Goal: Information Seeking & Learning: Check status

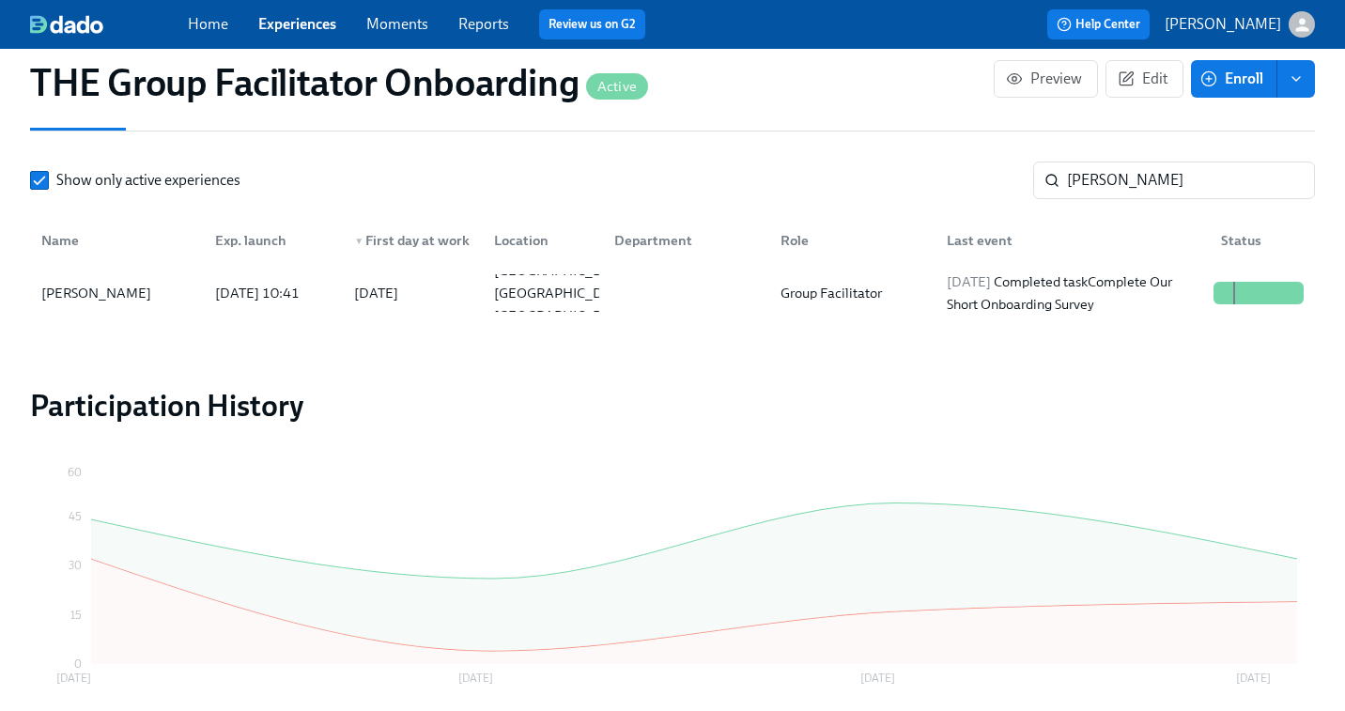
scroll to position [529, 0]
click at [288, 15] on link "Experiences" at bounding box center [297, 24] width 78 height 18
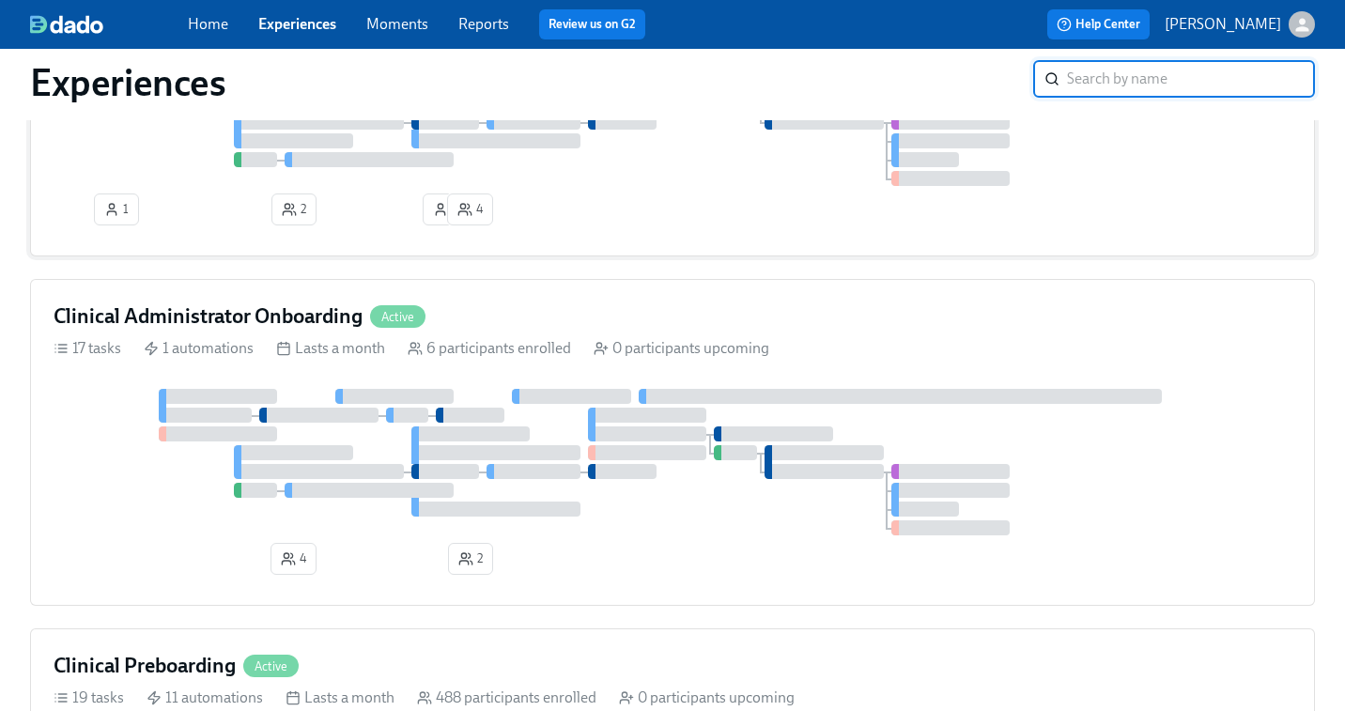
scroll to position [262, 0]
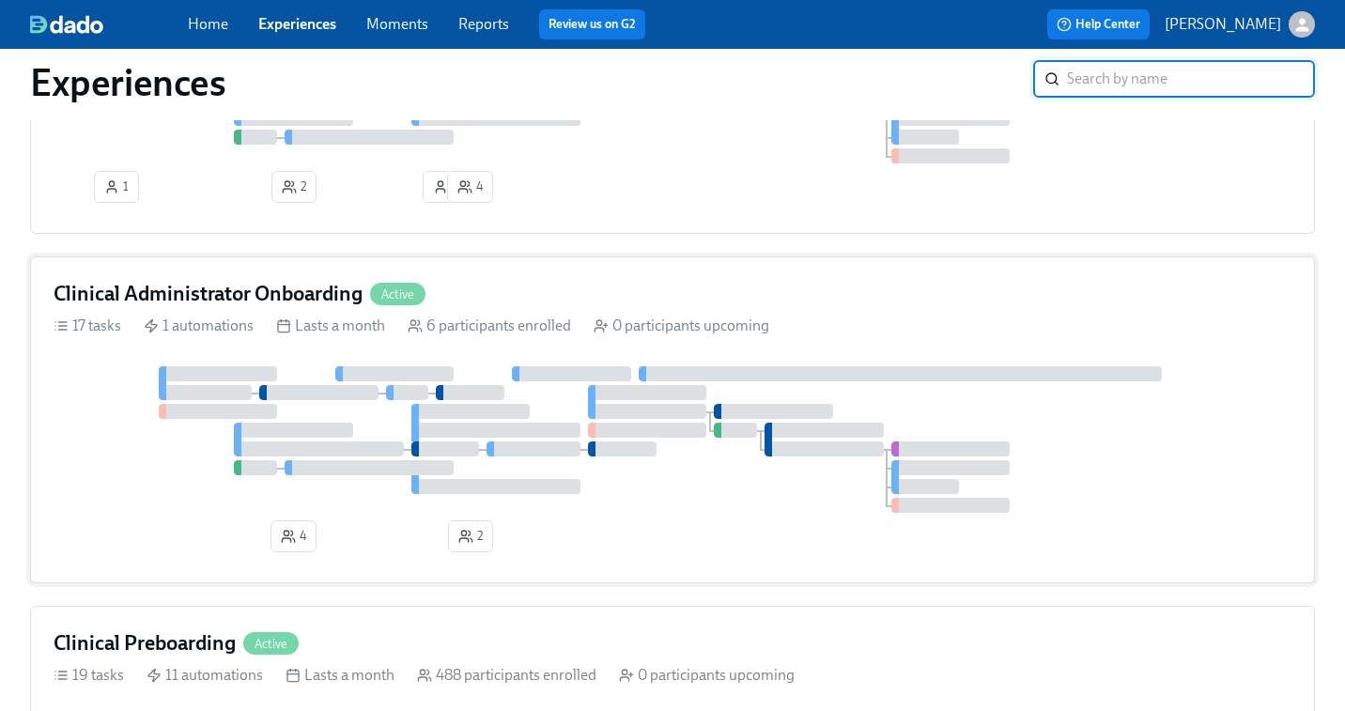
click at [766, 386] on div at bounding box center [673, 439] width 1238 height 147
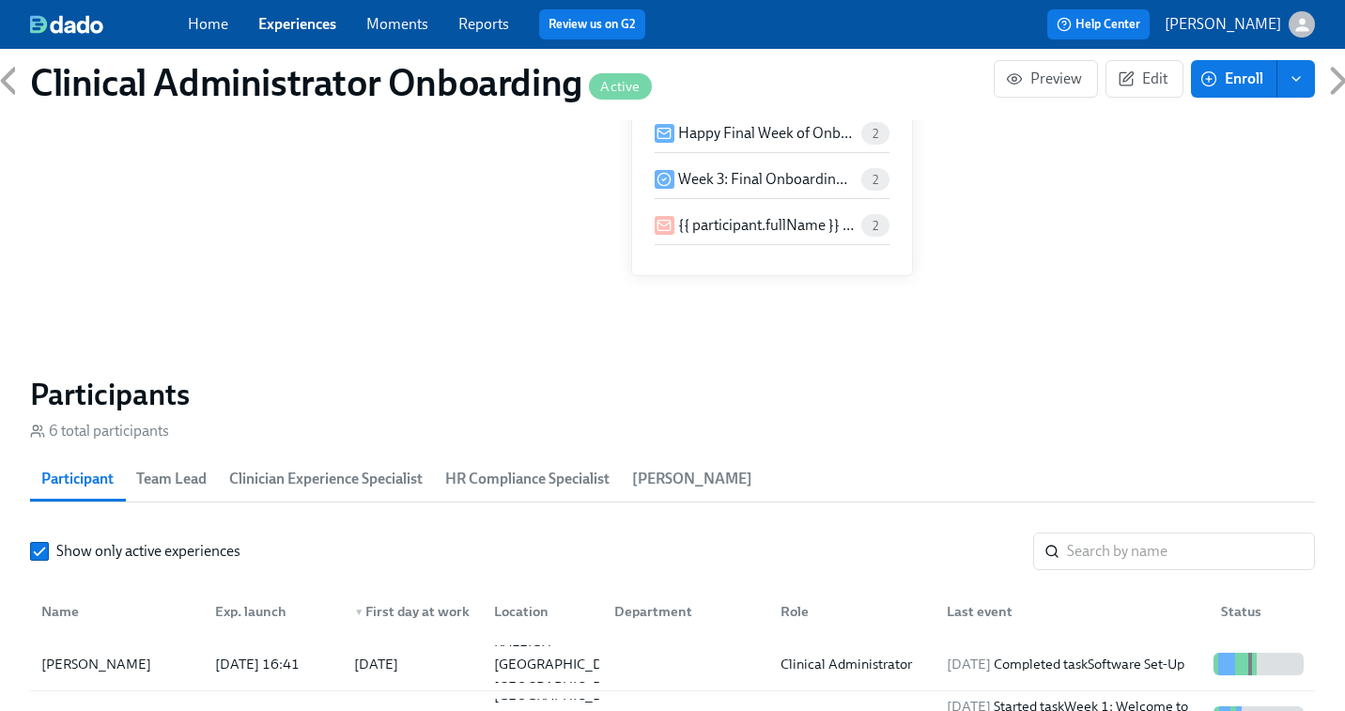
scroll to position [1308, 0]
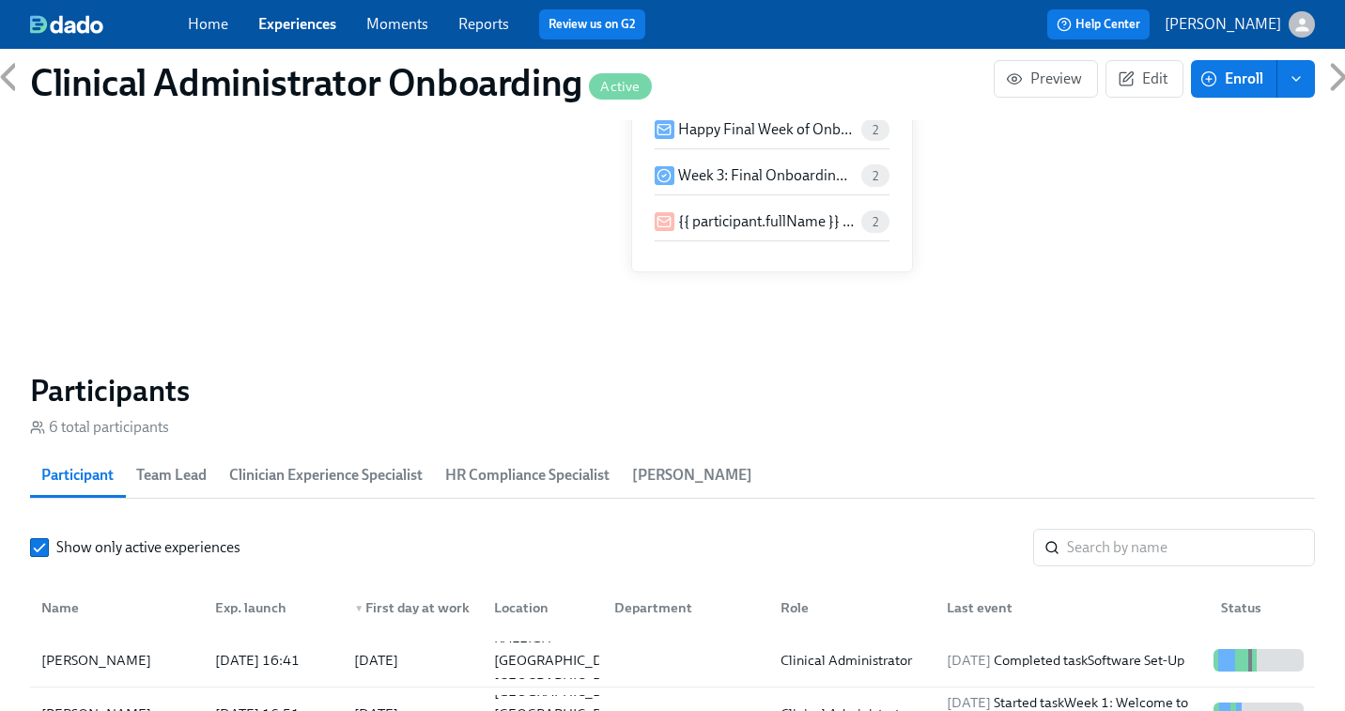
click at [1109, 564] on input "search" at bounding box center [1191, 548] width 248 height 38
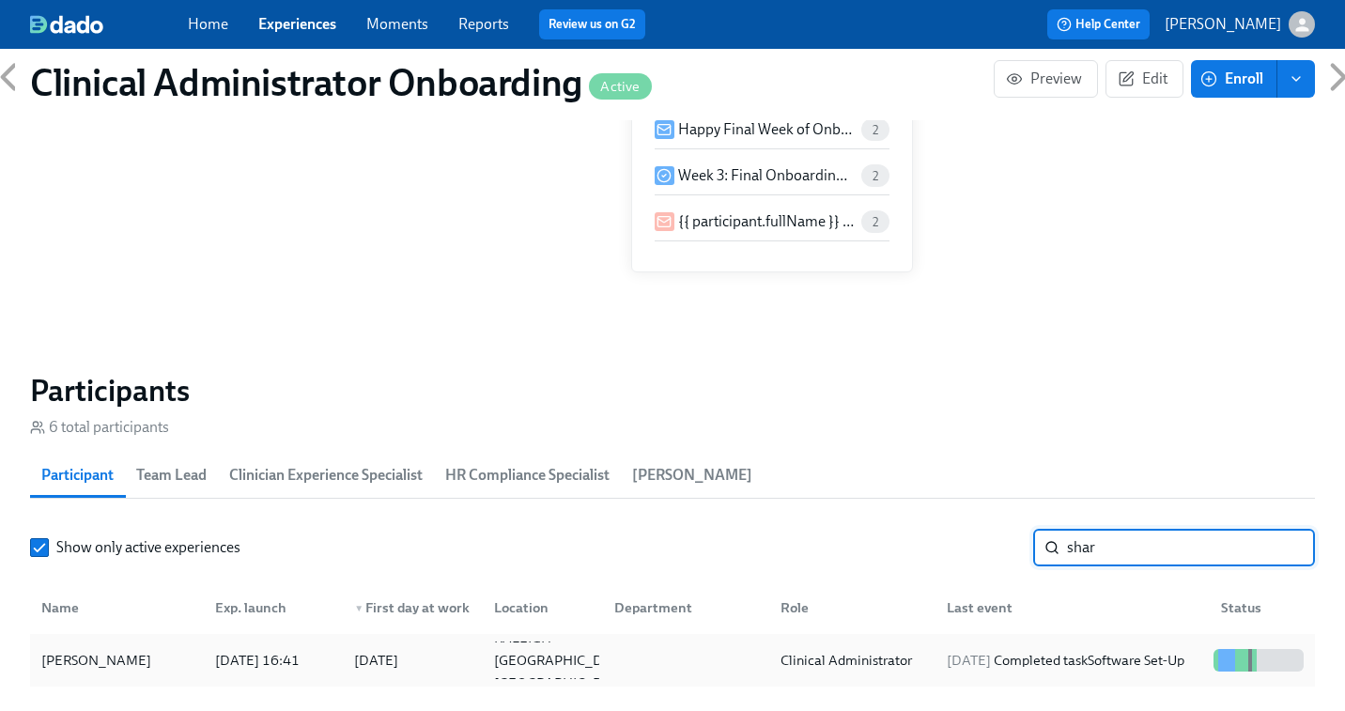
type input "shar"
click at [1038, 663] on div "2025/08/20 Completed task Software Set-Up" at bounding box center [1066, 660] width 253 height 23
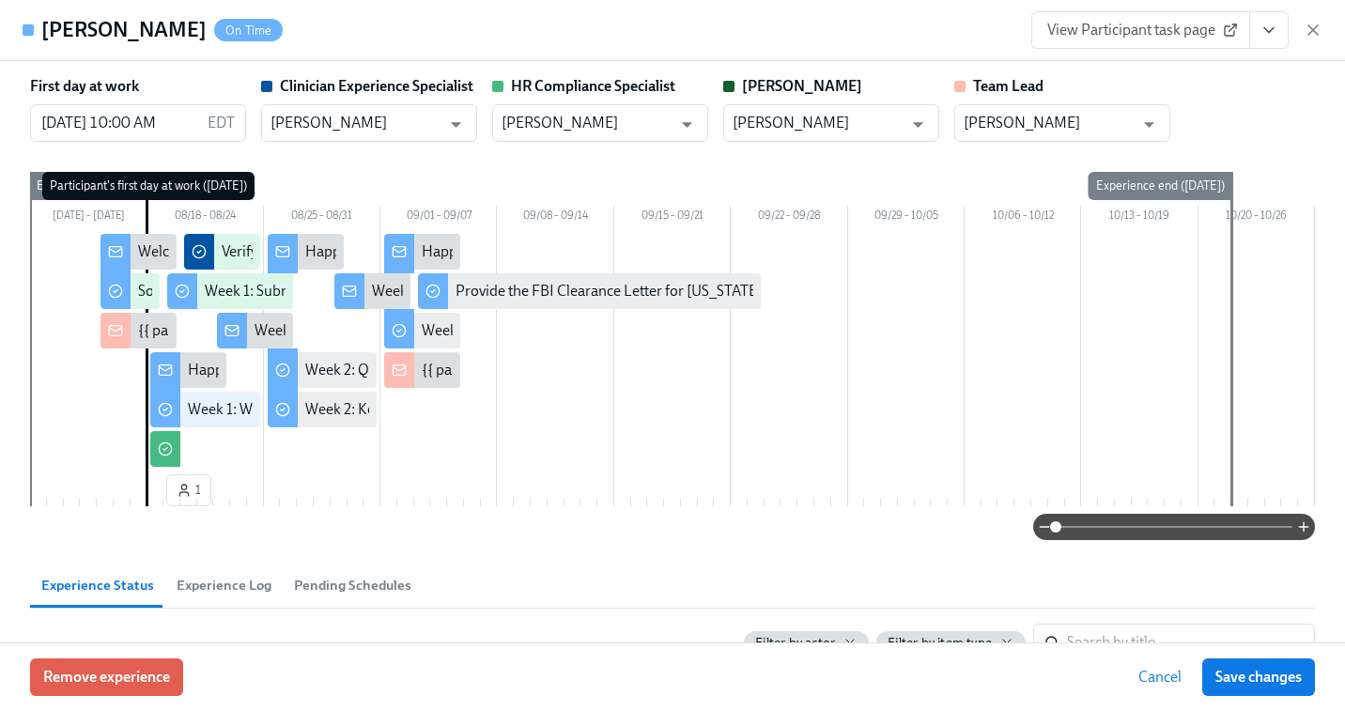
click at [1145, 34] on span "View Participant task page" at bounding box center [1141, 30] width 187 height 19
click at [1306, 40] on div "View Participant task page" at bounding box center [1177, 30] width 291 height 38
click at [1316, 24] on icon "button" at bounding box center [1313, 30] width 19 height 19
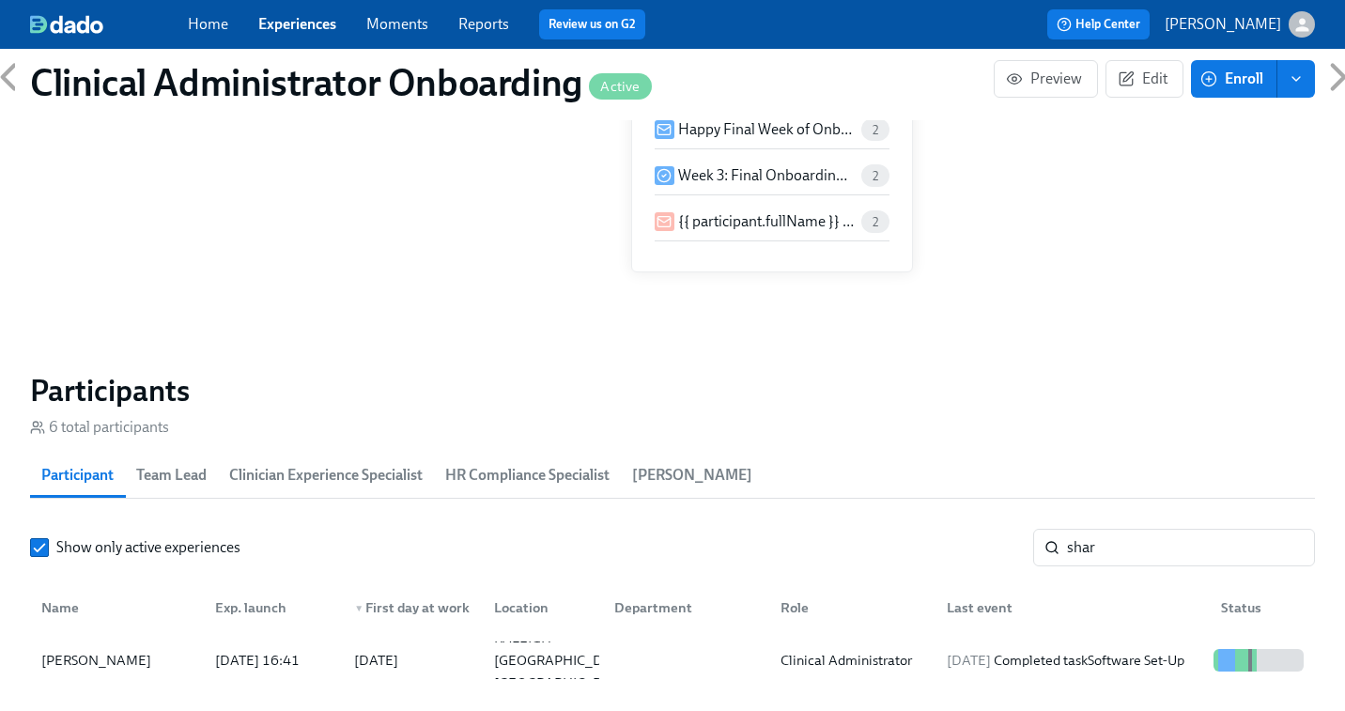
click at [295, 25] on link "Experiences" at bounding box center [297, 24] width 78 height 18
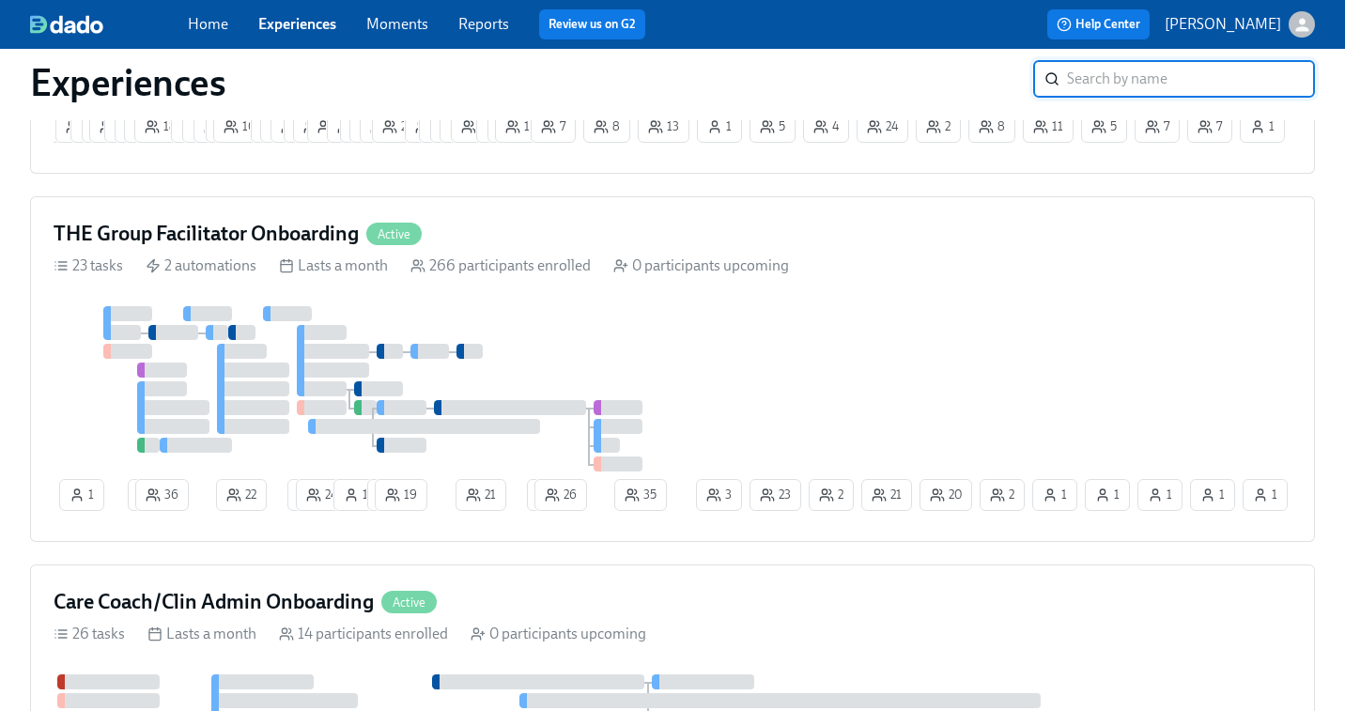
scroll to position [1168, 0]
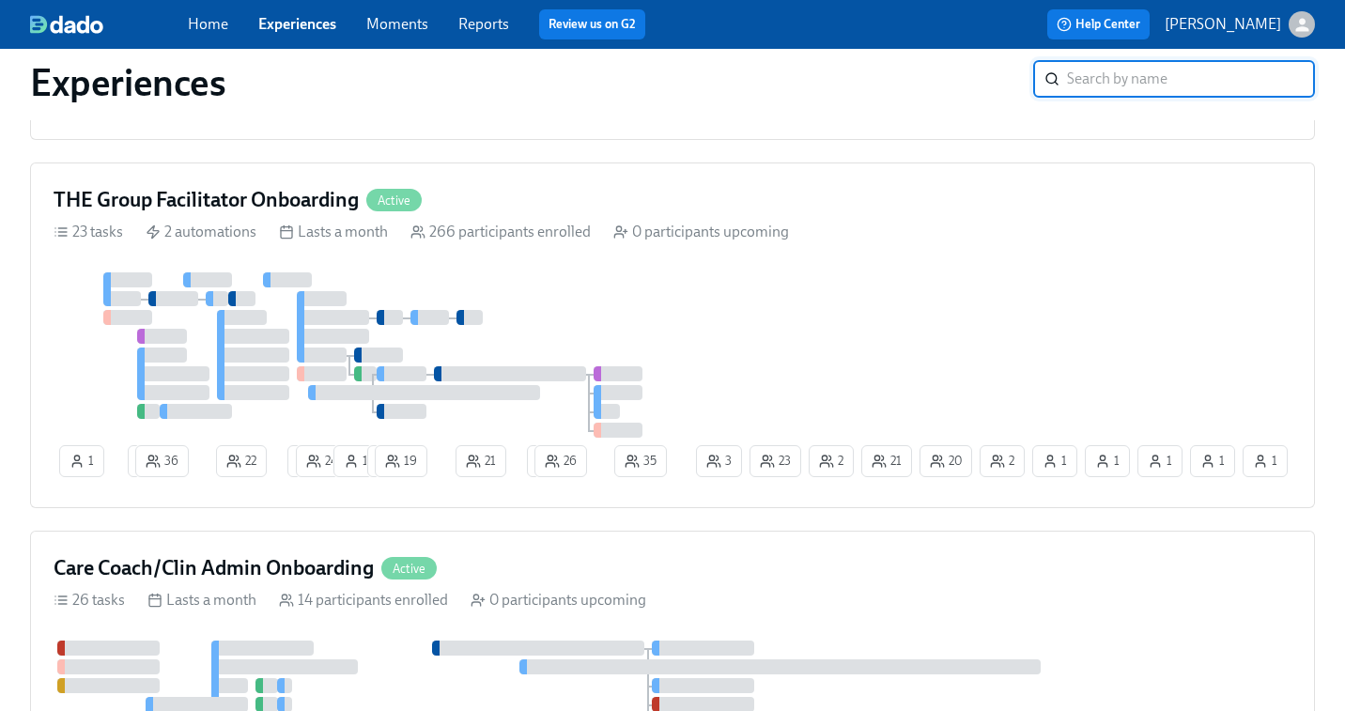
click at [1019, 362] on div "1 2 36 22 1 24 1 1 19 21 1 26 1 2 20 1 1 21 23 2 35 1 3 1" at bounding box center [673, 378] width 1238 height 212
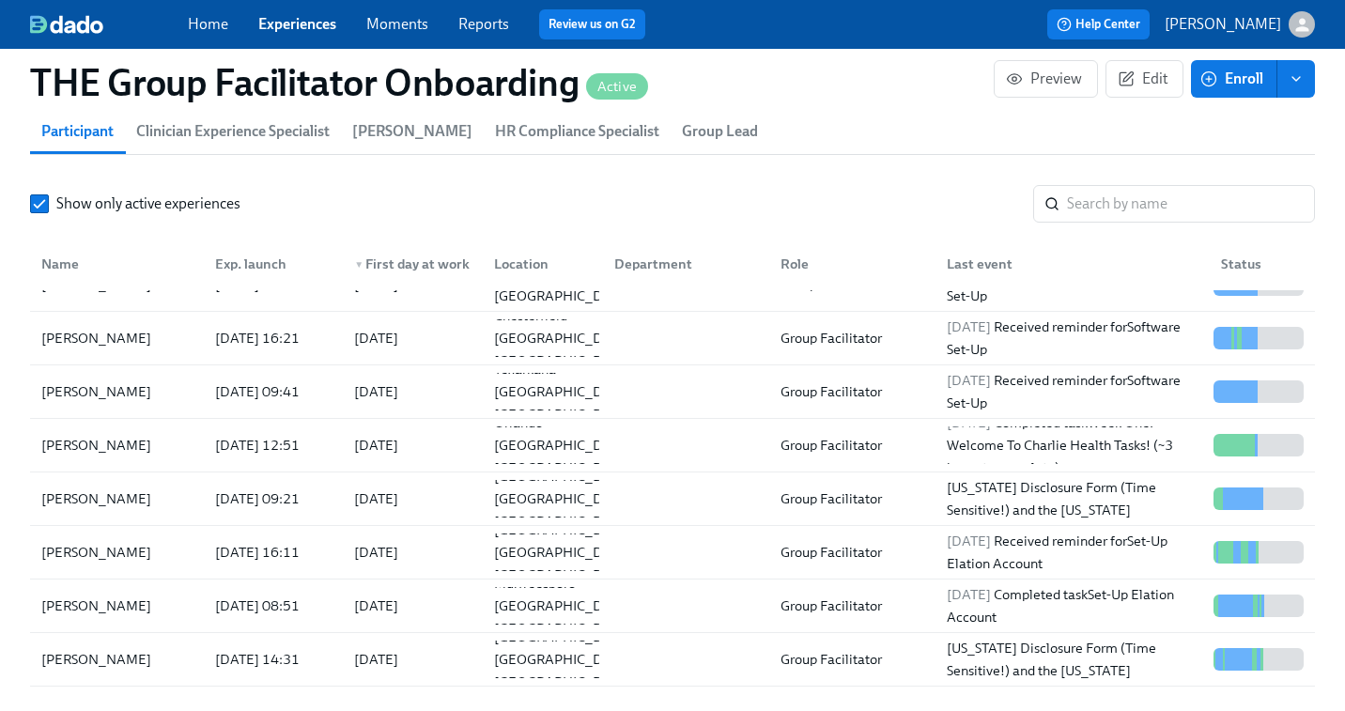
scroll to position [413, 0]
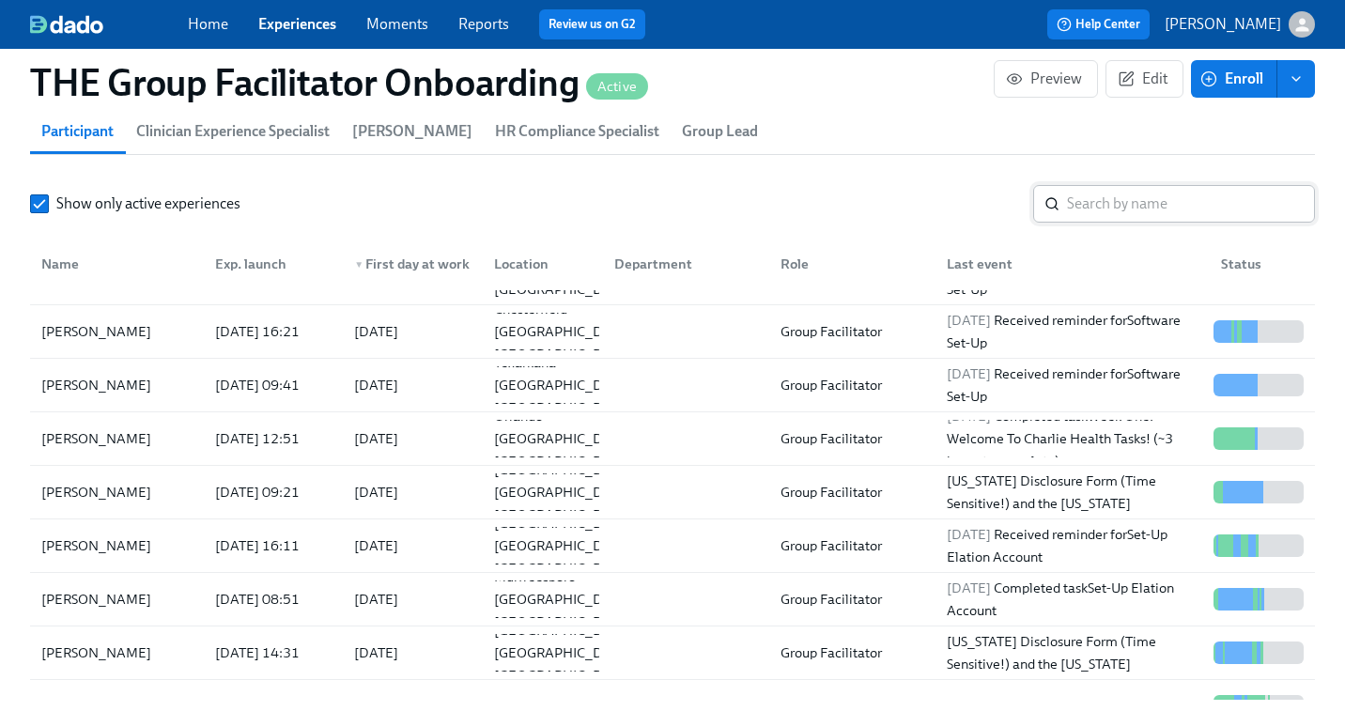
click at [1102, 209] on input "search" at bounding box center [1191, 204] width 248 height 38
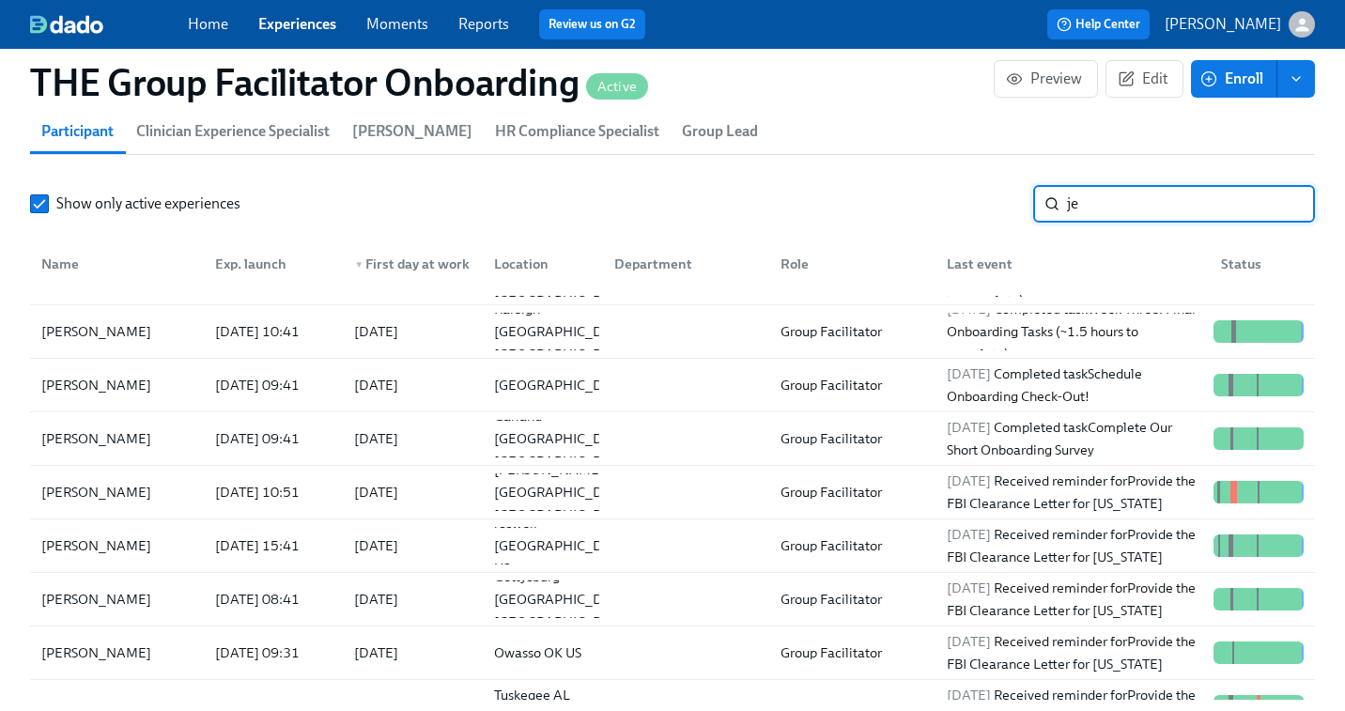
scroll to position [39, 0]
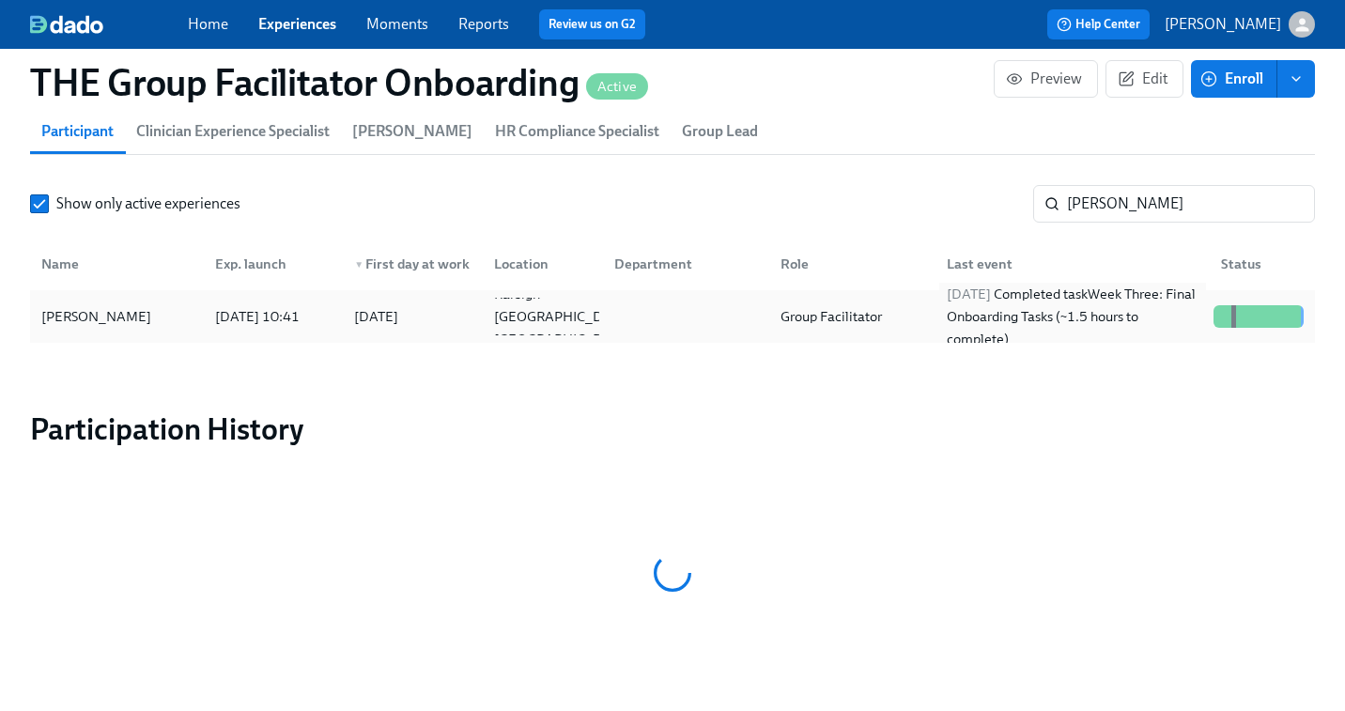
click at [1056, 319] on div "2025/08/20 Completed task Week Three: Final Onboarding Tasks (~1.5 hours to com…" at bounding box center [1073, 317] width 267 height 68
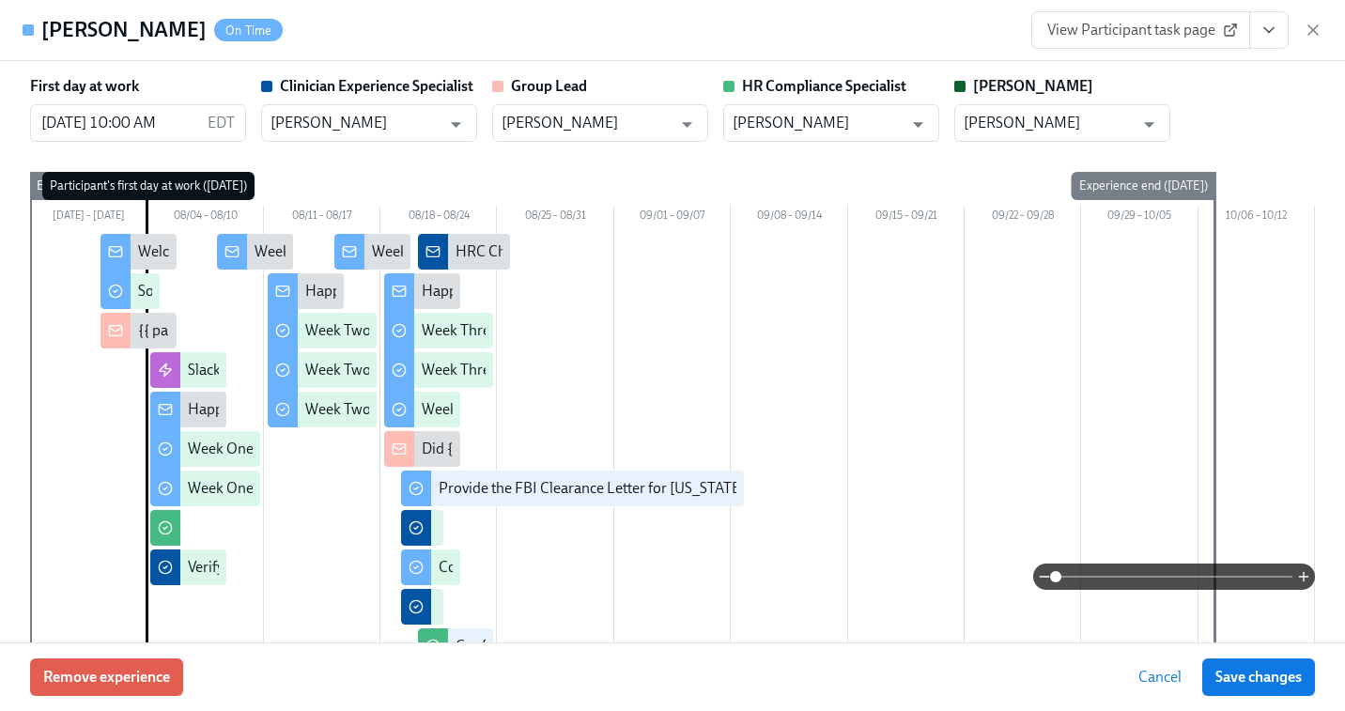
click at [1115, 35] on span "View Participant task page" at bounding box center [1141, 30] width 187 height 19
click at [1281, 34] on button "View task page" at bounding box center [1269, 30] width 39 height 38
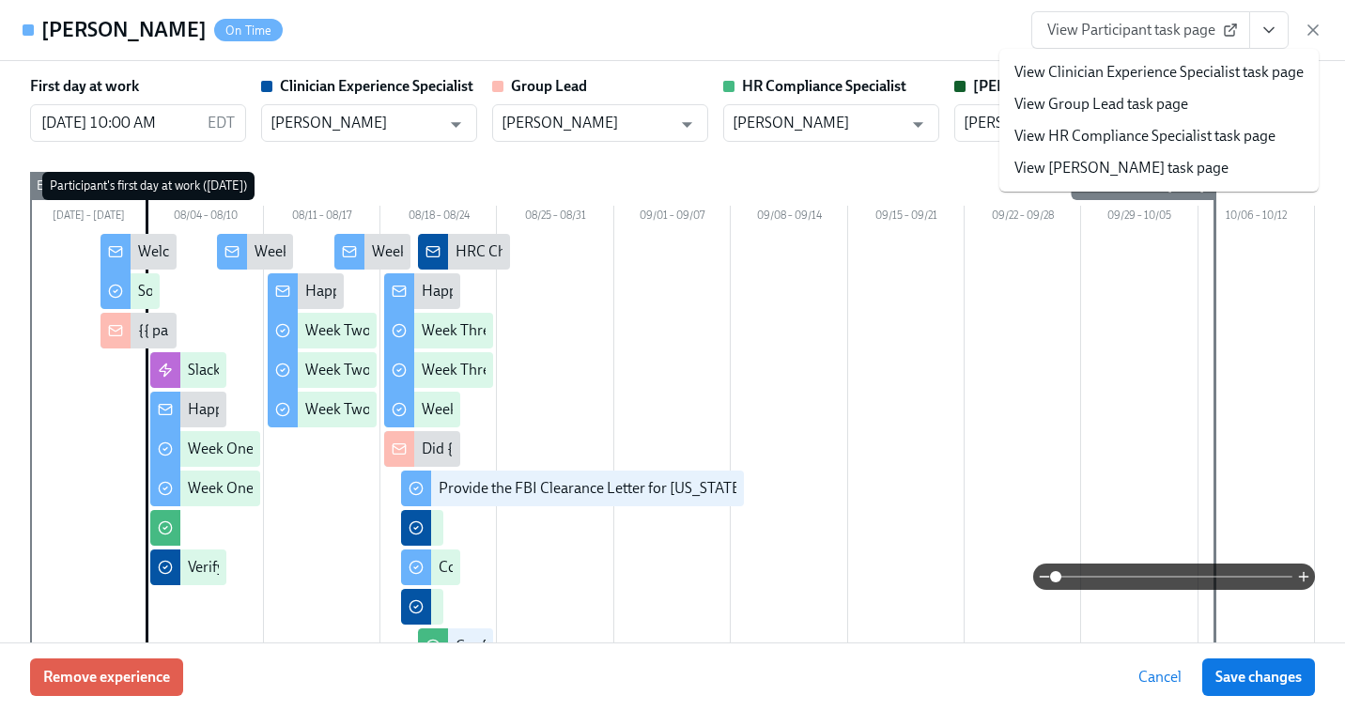
click at [1181, 133] on link "View HR Compliance Specialist task page" at bounding box center [1145, 136] width 261 height 21
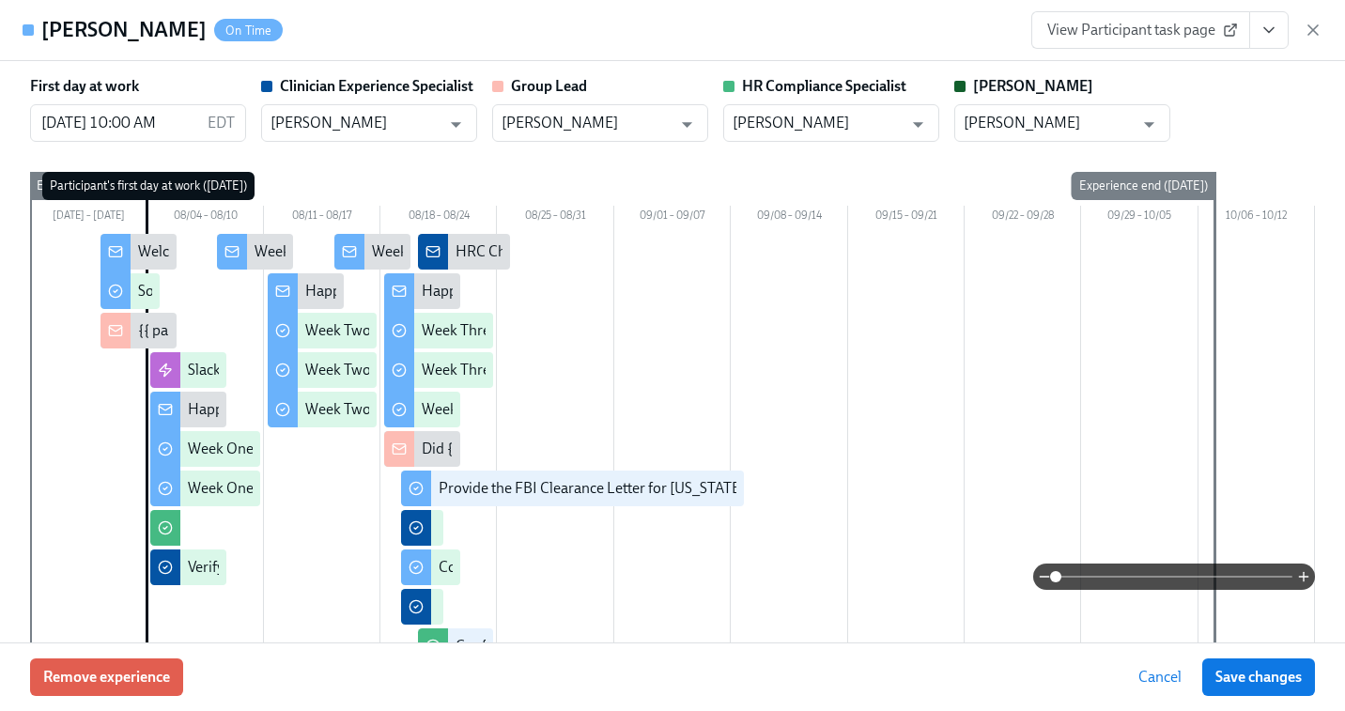
scroll to position [0, 30468]
click at [1314, 28] on icon "button" at bounding box center [1313, 29] width 9 height 9
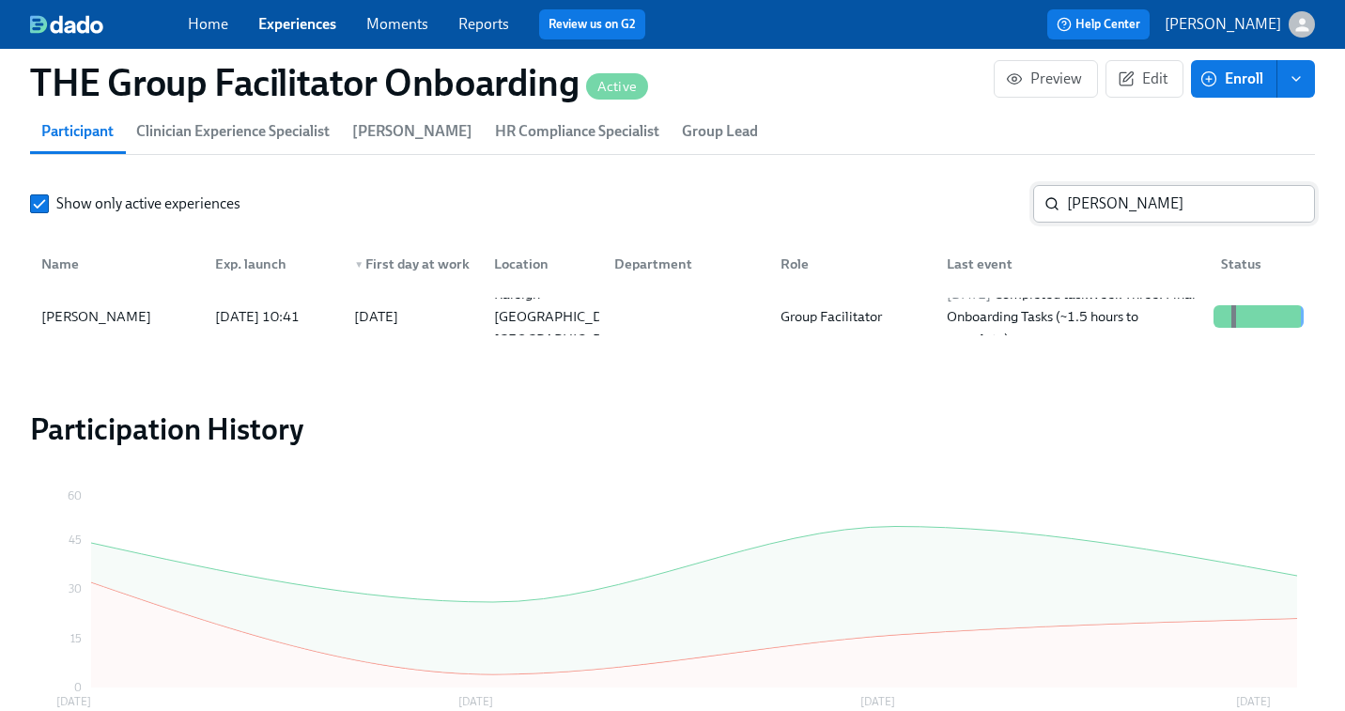
click at [1127, 221] on input "jeff" at bounding box center [1191, 204] width 248 height 38
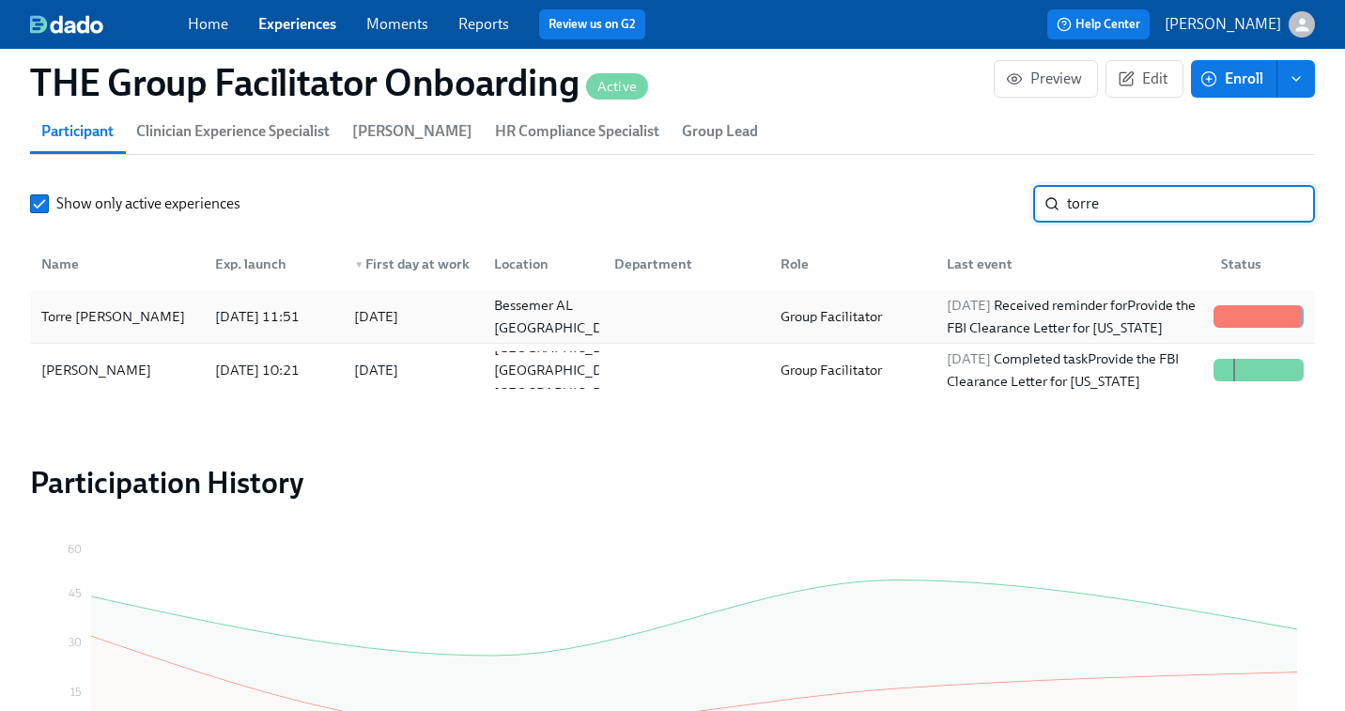
type input "torre"
click at [835, 313] on div "Group Facilitator" at bounding box center [831, 316] width 117 height 23
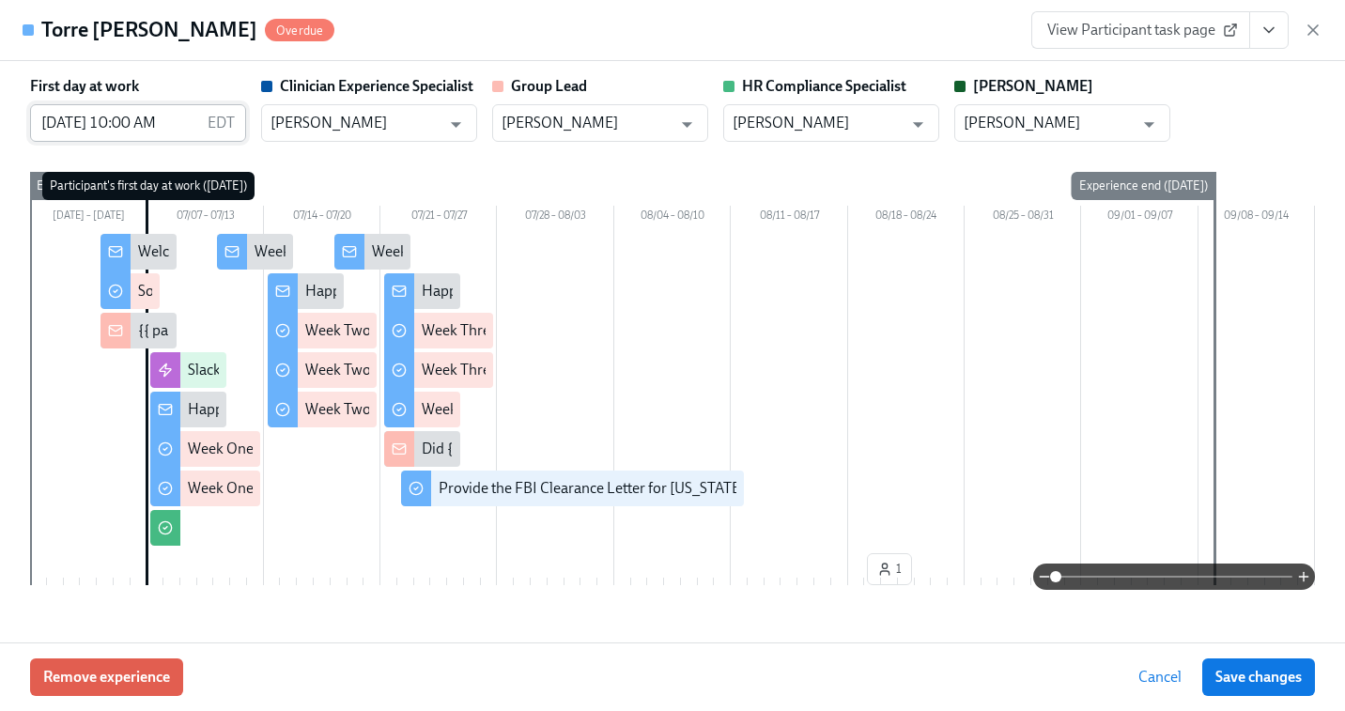
click at [71, 119] on input "07/07/2025 10:00 AM" at bounding box center [115, 123] width 170 height 38
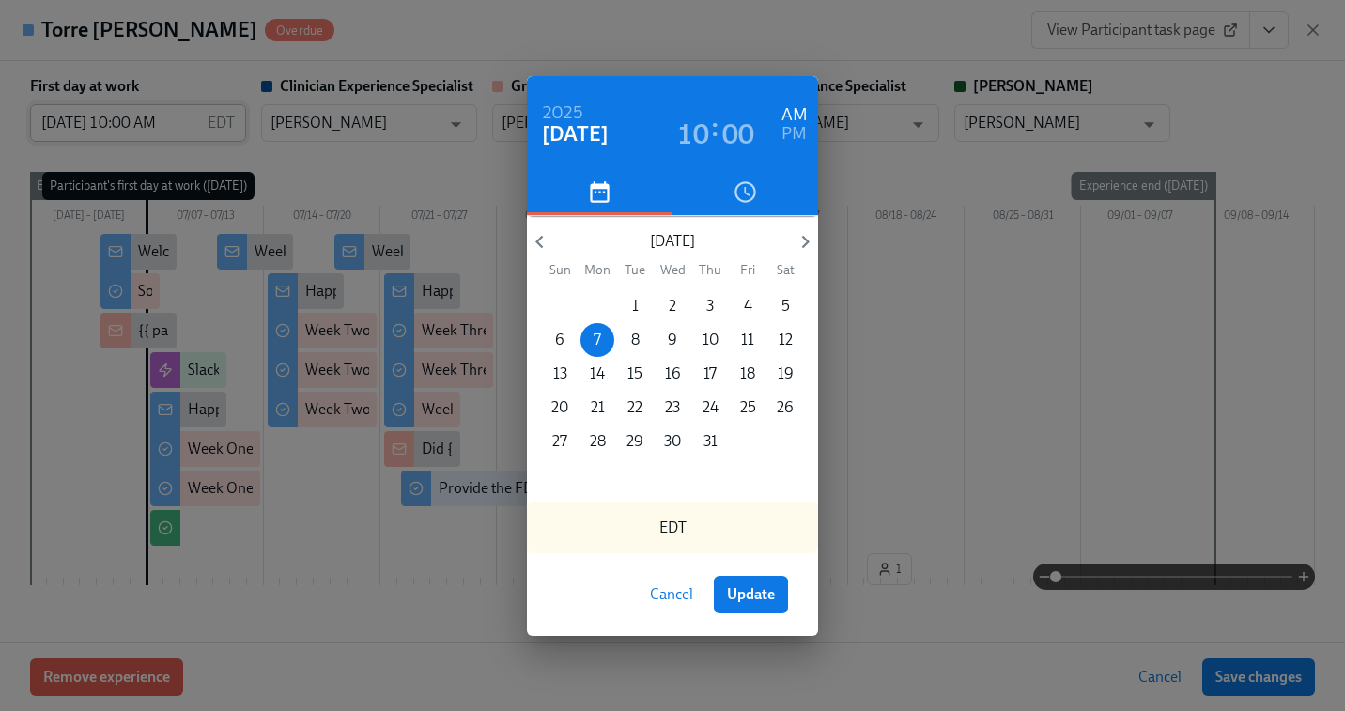
click at [71, 119] on div "2025 Jul 7 10 : 00 AM PM July 2025 Sun Mon Tue Wed Thu Fri Sat 29 30 1 2 3 4 5 …" at bounding box center [672, 355] width 1345 height 711
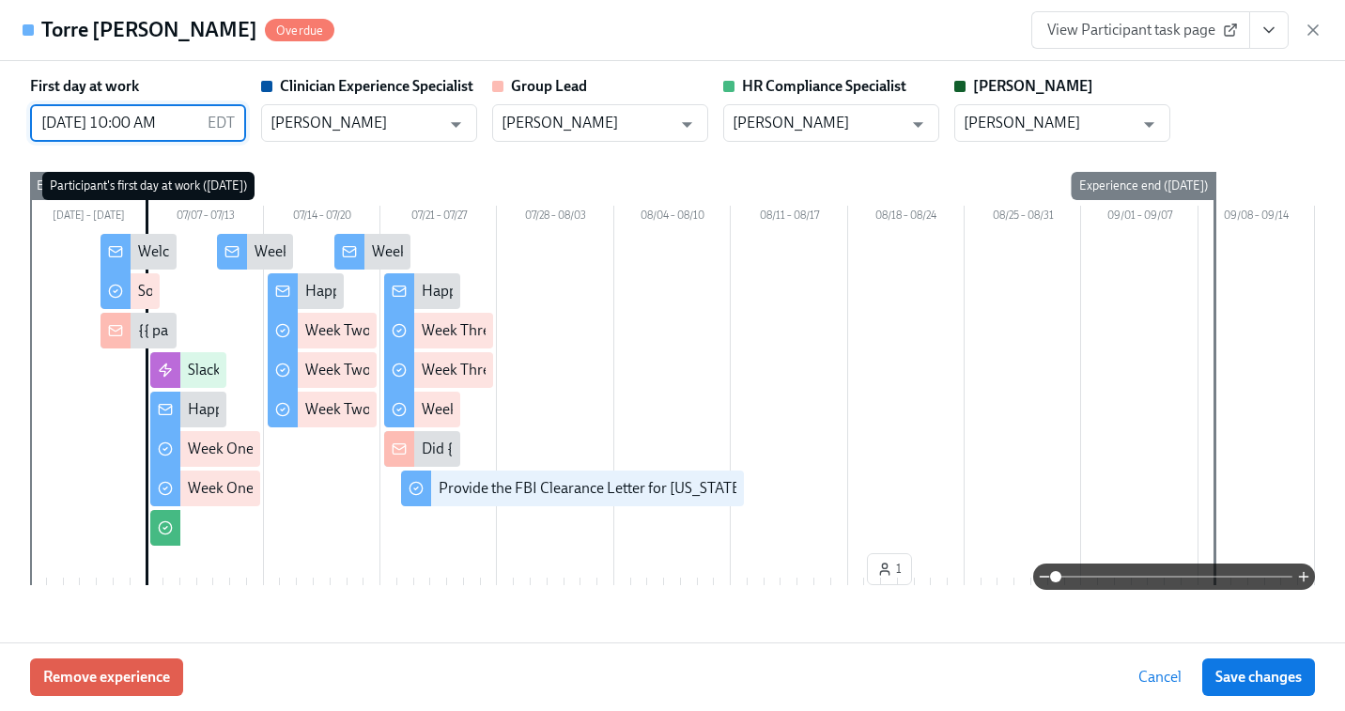
click at [87, 127] on input "07/07/2025 10:00 AM" at bounding box center [115, 123] width 170 height 38
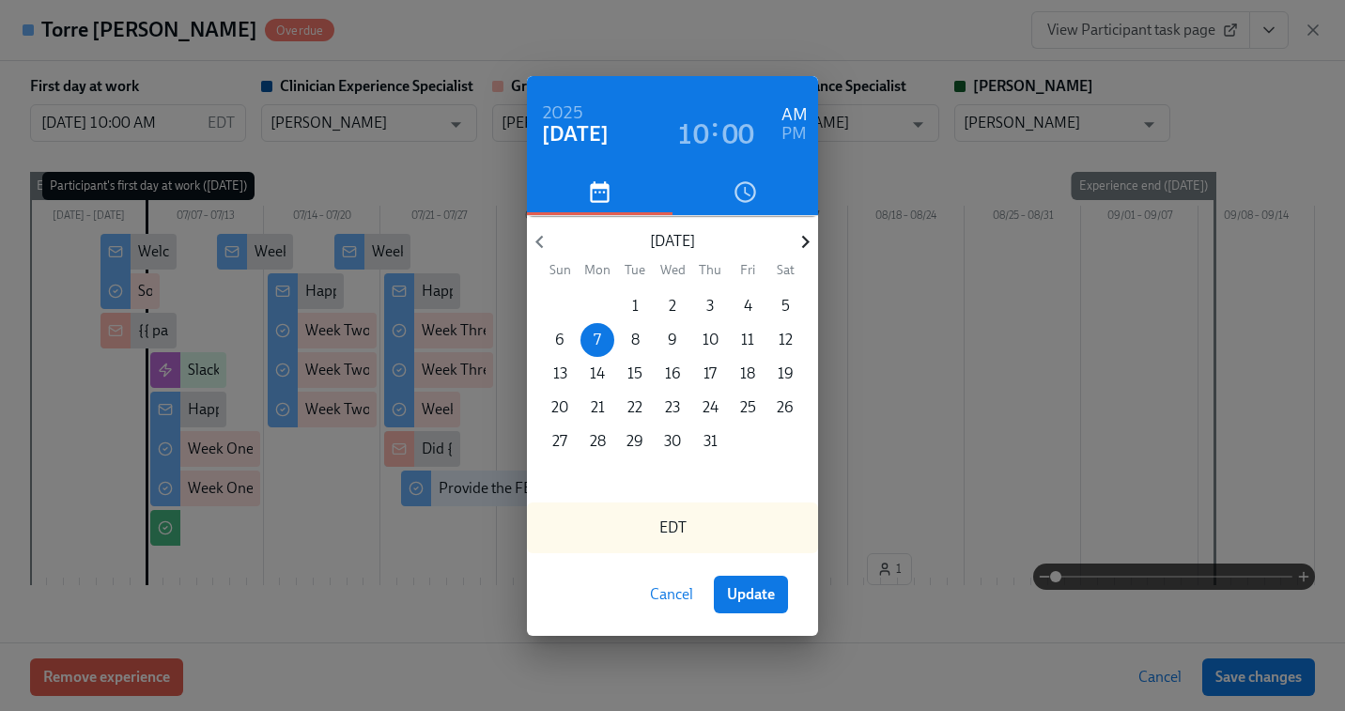
click at [803, 239] on icon "button" at bounding box center [805, 242] width 8 height 13
click at [597, 443] on p "25" at bounding box center [598, 441] width 16 height 21
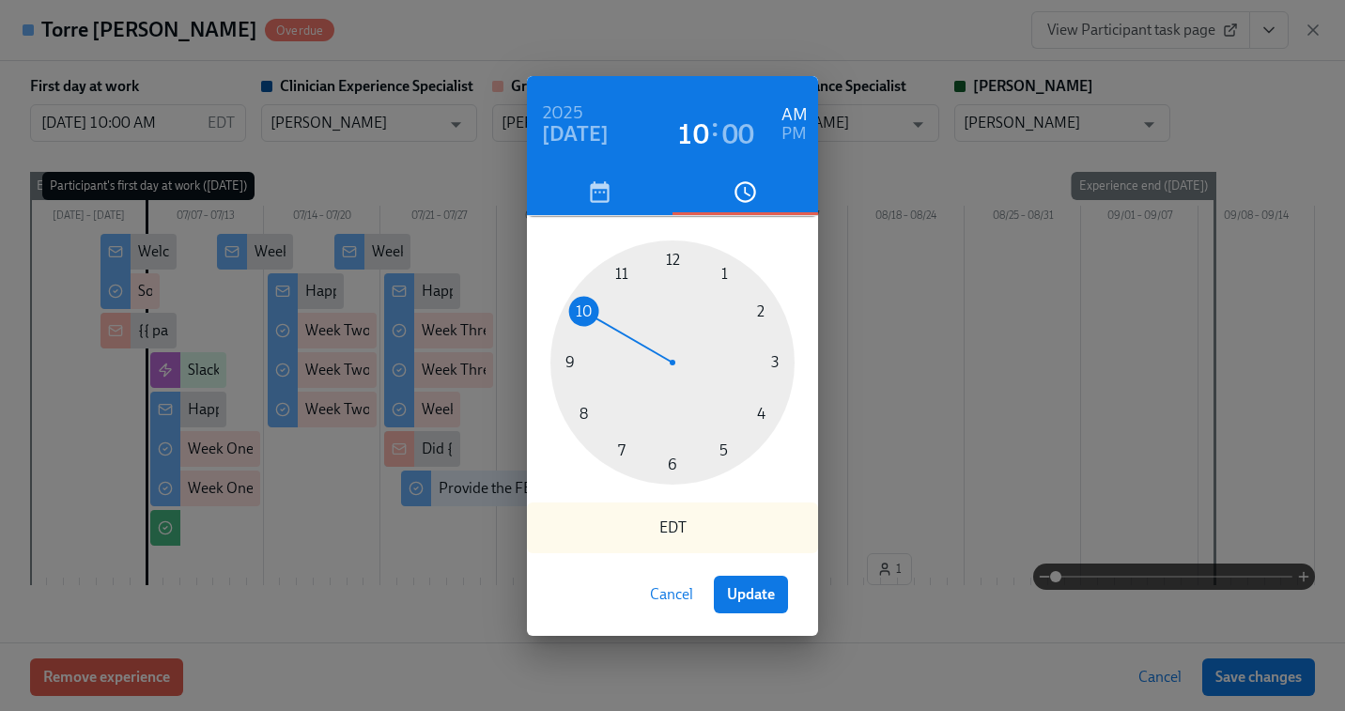
click at [623, 449] on div at bounding box center [673, 363] width 244 height 244
click at [760, 597] on span "Update" at bounding box center [751, 594] width 48 height 19
type input "08/25/2025 07:00 AM"
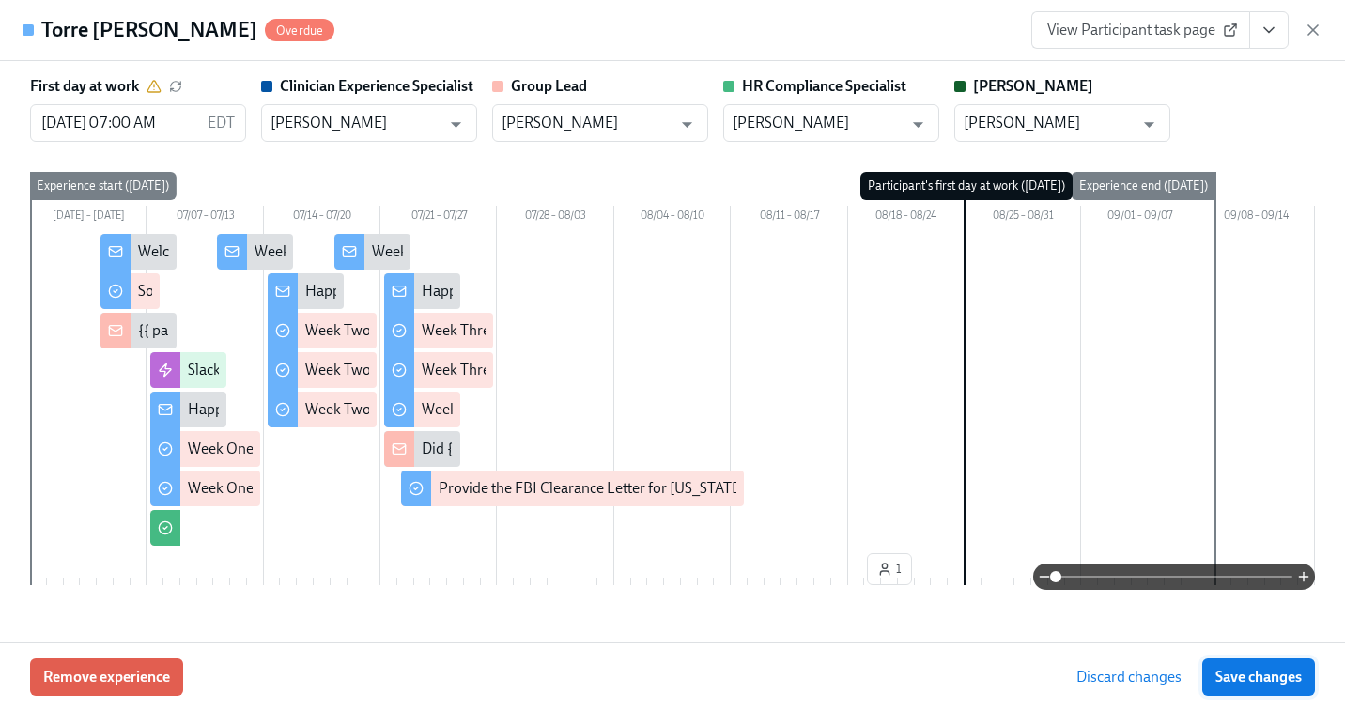
click at [1271, 684] on span "Save changes" at bounding box center [1259, 677] width 86 height 19
type input "08/25/2025 07:00 AM"
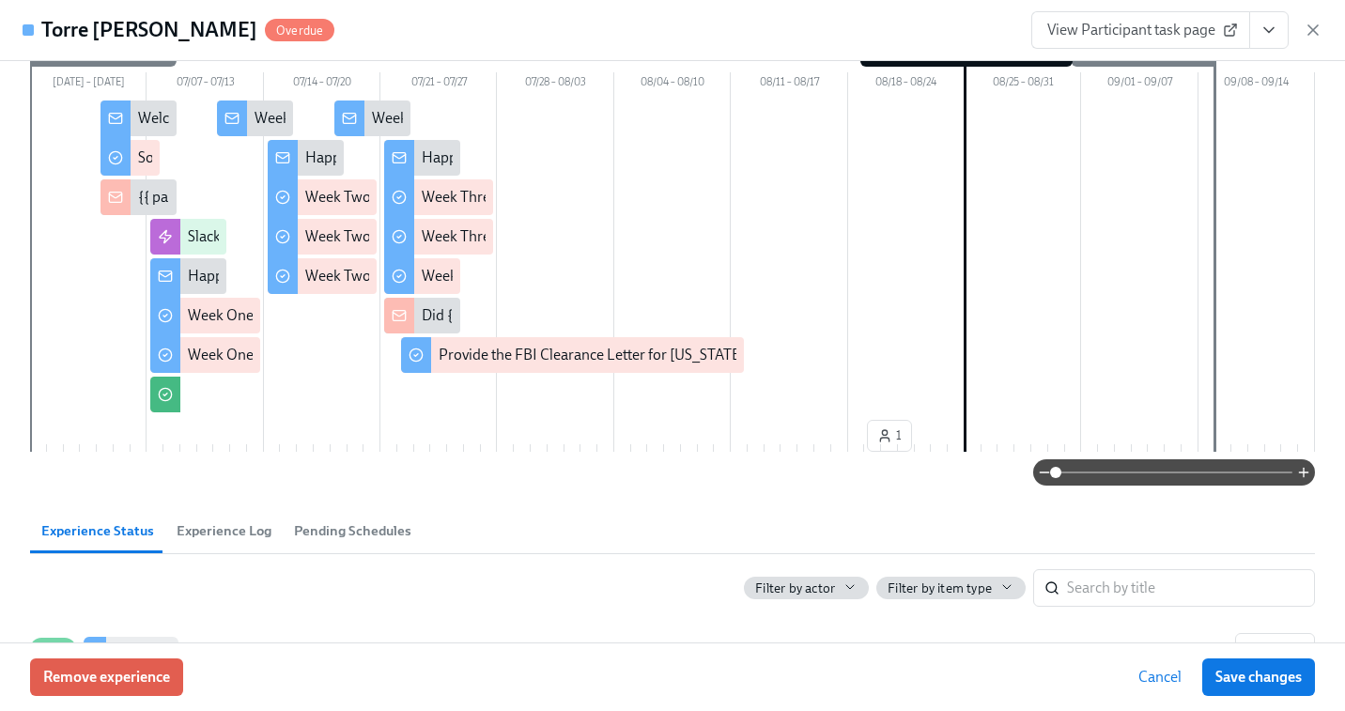
scroll to position [247, 0]
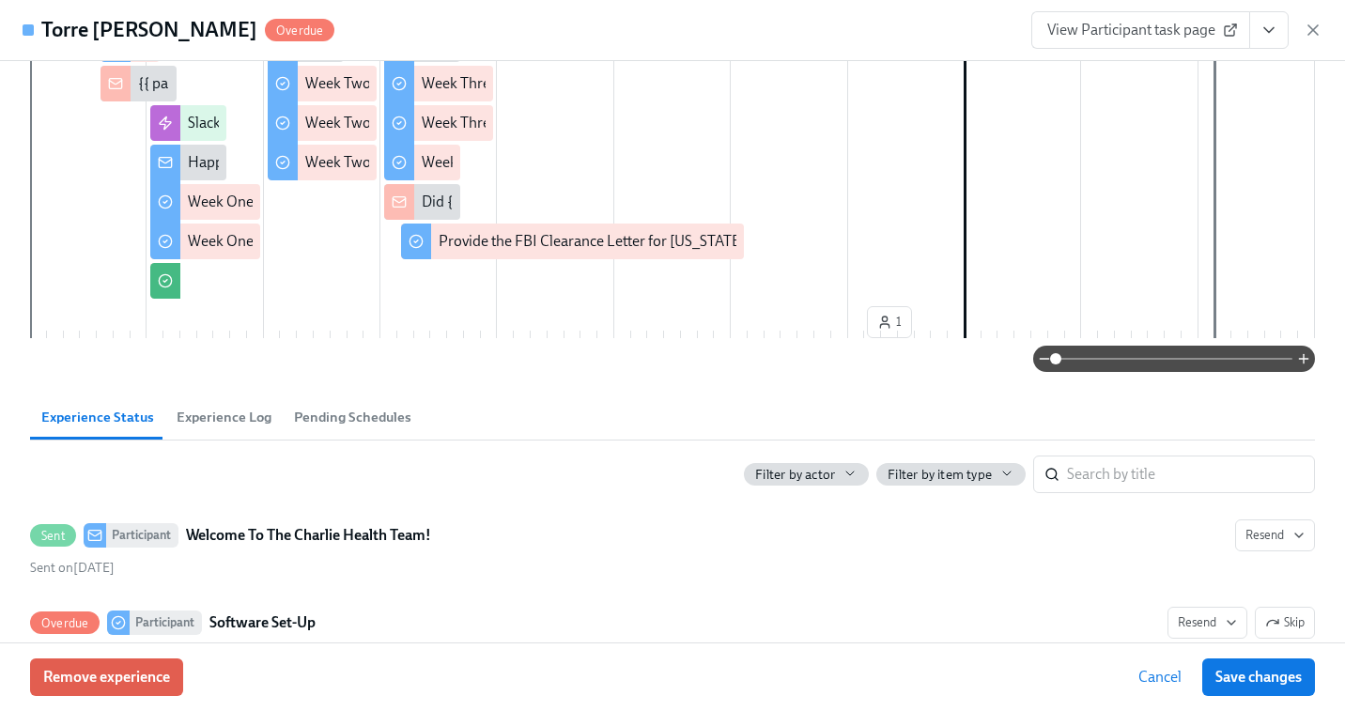
click at [360, 412] on span "Pending Schedules" at bounding box center [352, 418] width 117 height 22
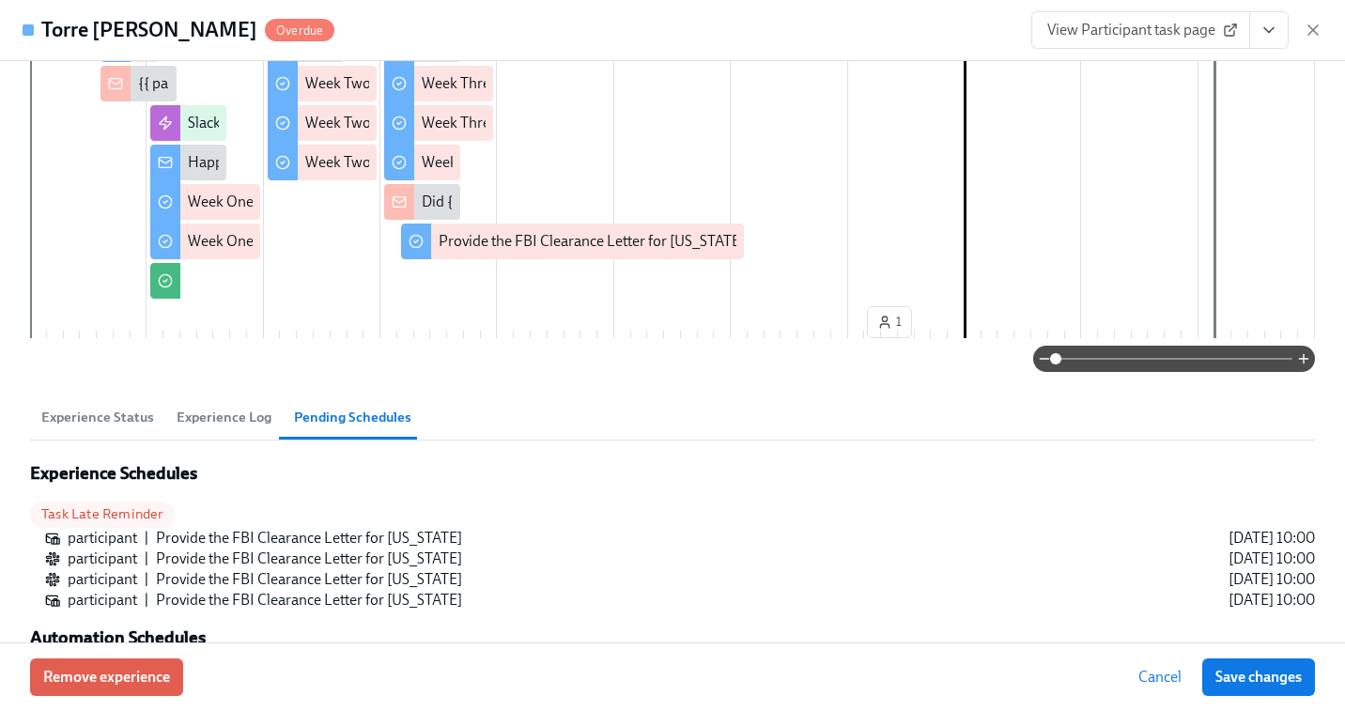
scroll to position [293, 0]
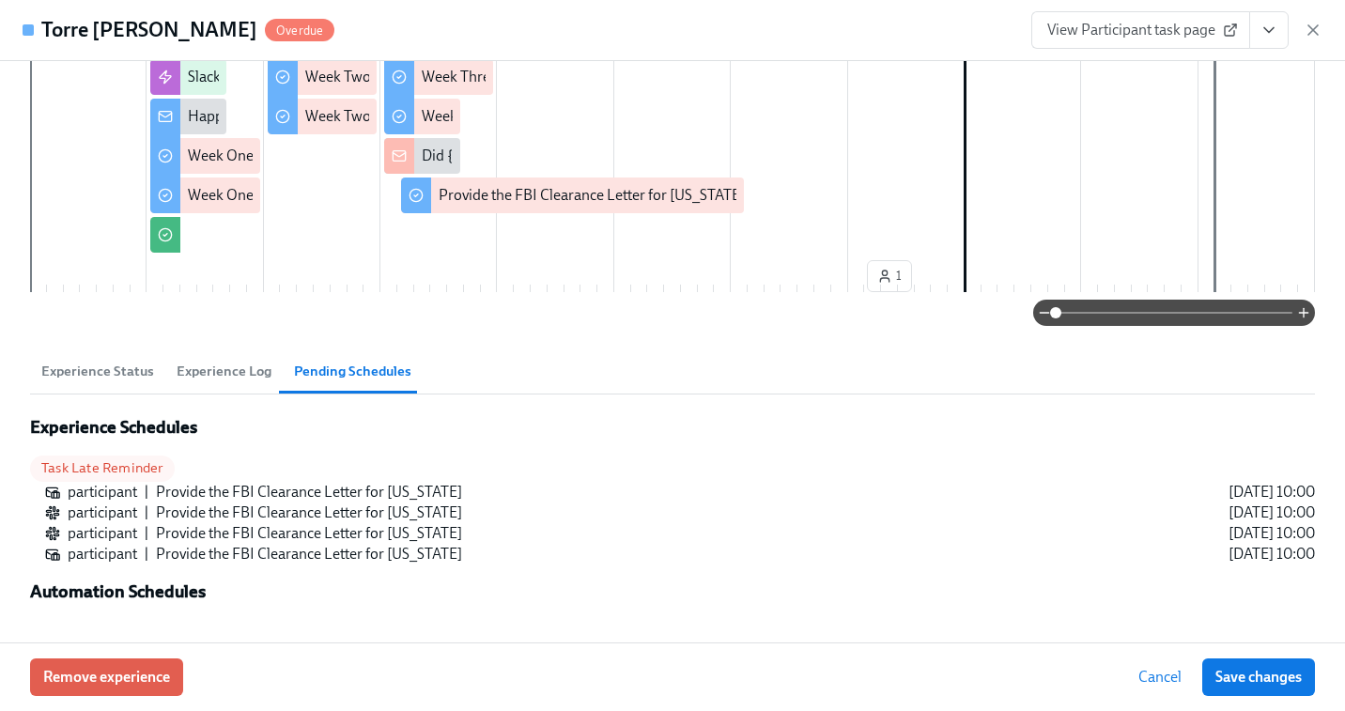
click at [95, 598] on h3 "Automation Schedules" at bounding box center [672, 592] width 1285 height 21
click at [237, 386] on button "Experience Log" at bounding box center [223, 371] width 117 height 45
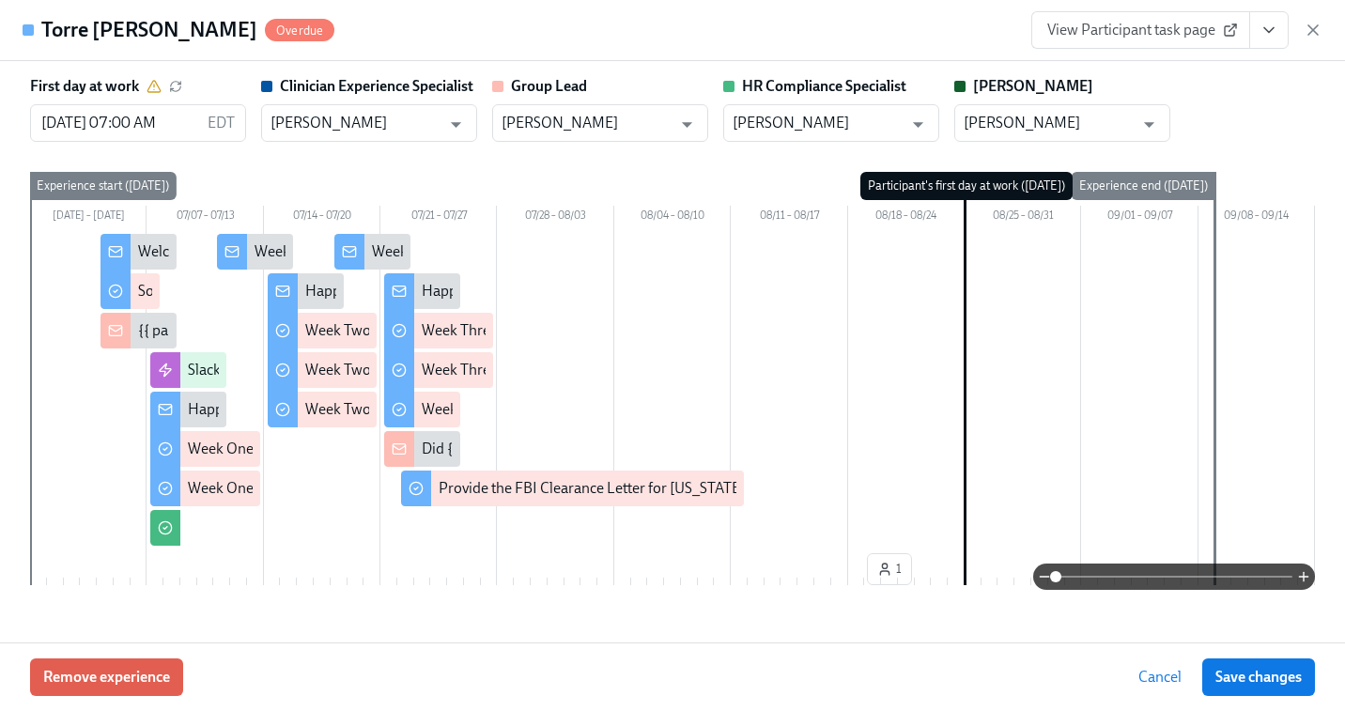
scroll to position [315, 0]
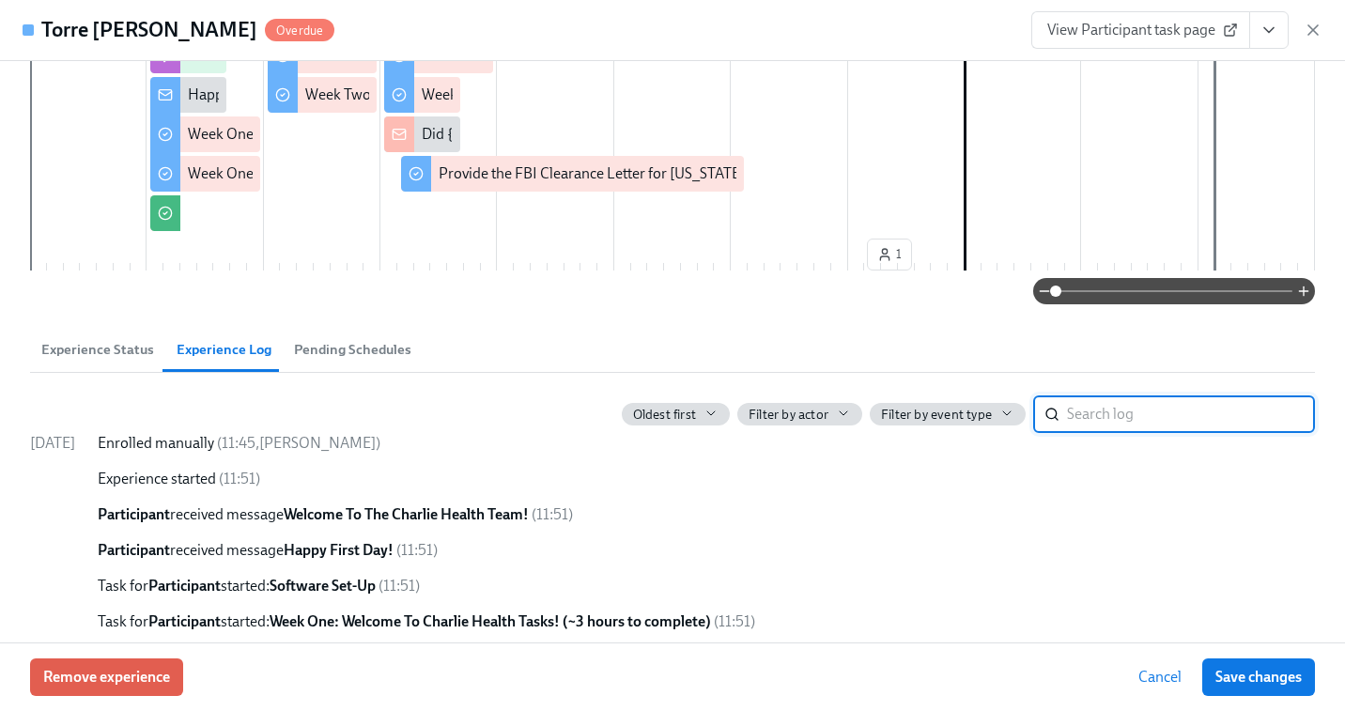
click at [112, 357] on span "Experience Status" at bounding box center [97, 350] width 113 height 22
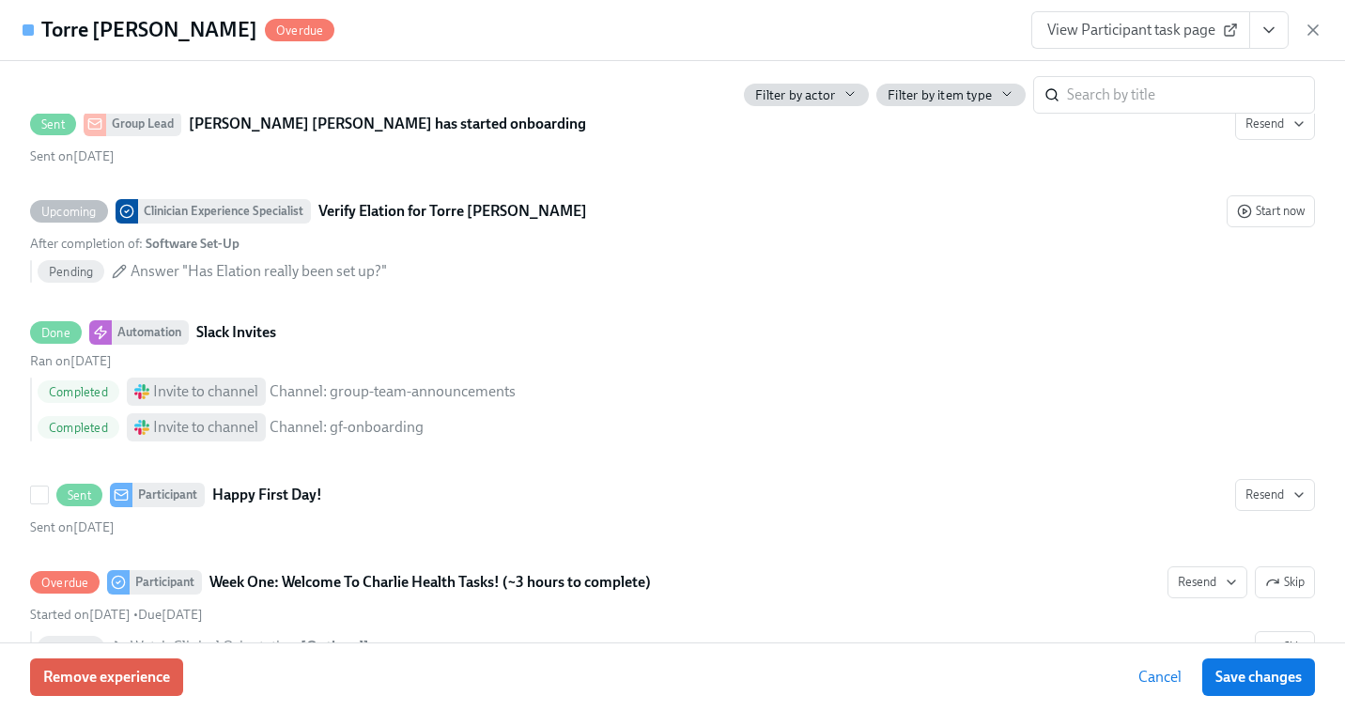
scroll to position [0, 0]
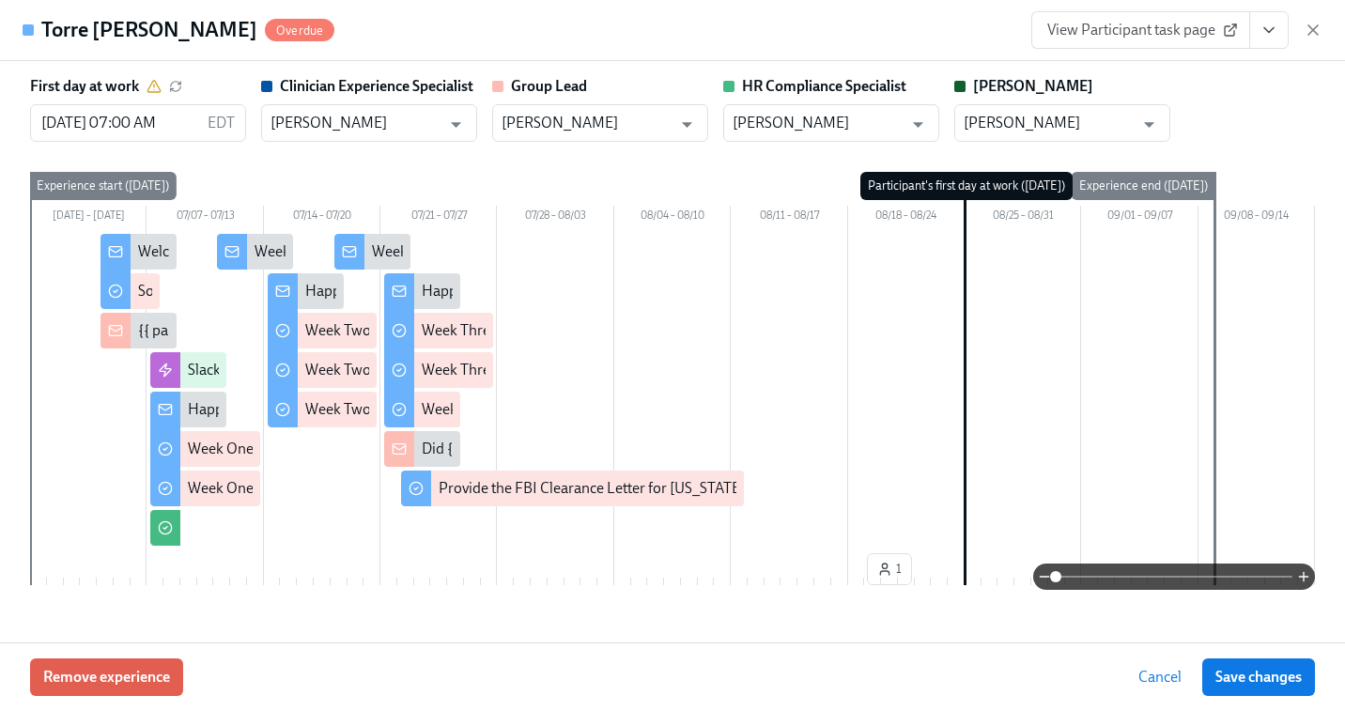
click at [1127, 37] on span "View Participant task page" at bounding box center [1141, 30] width 187 height 19
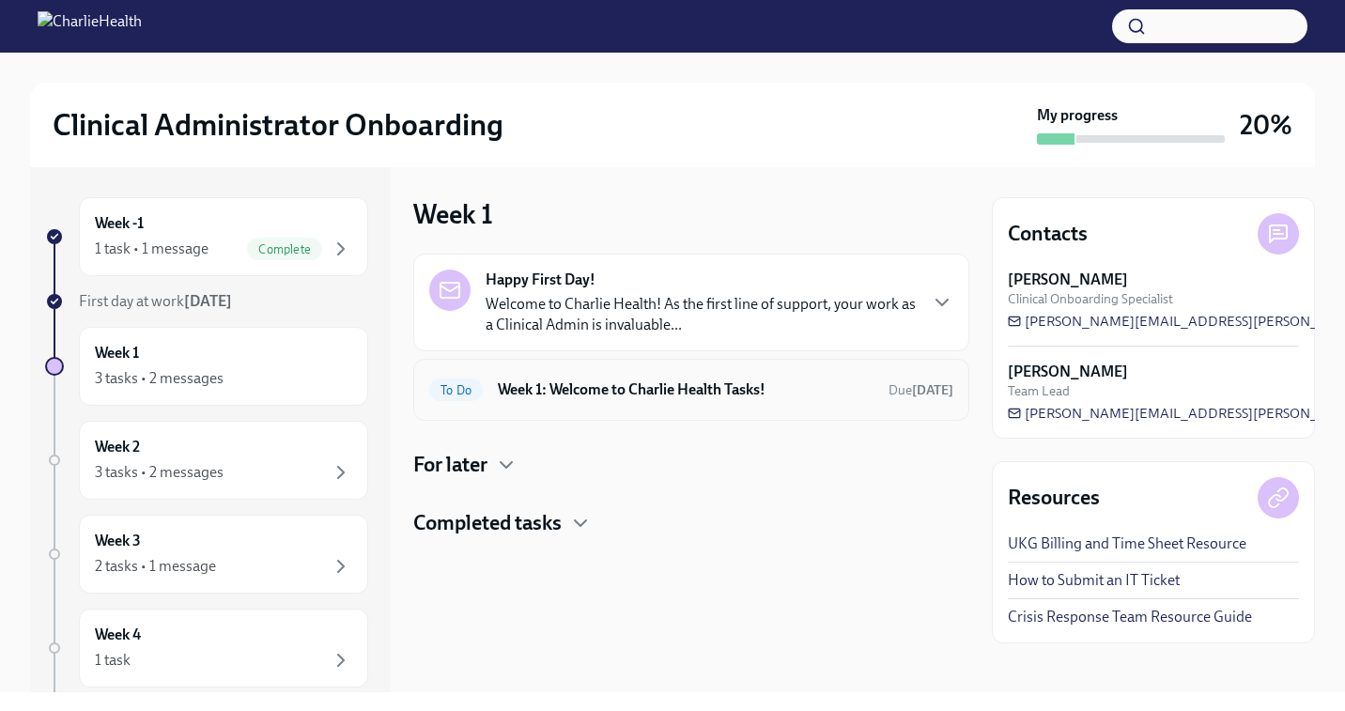
click at [560, 384] on h6 "Week 1: Welcome to Charlie Health Tasks!" at bounding box center [686, 390] width 376 height 21
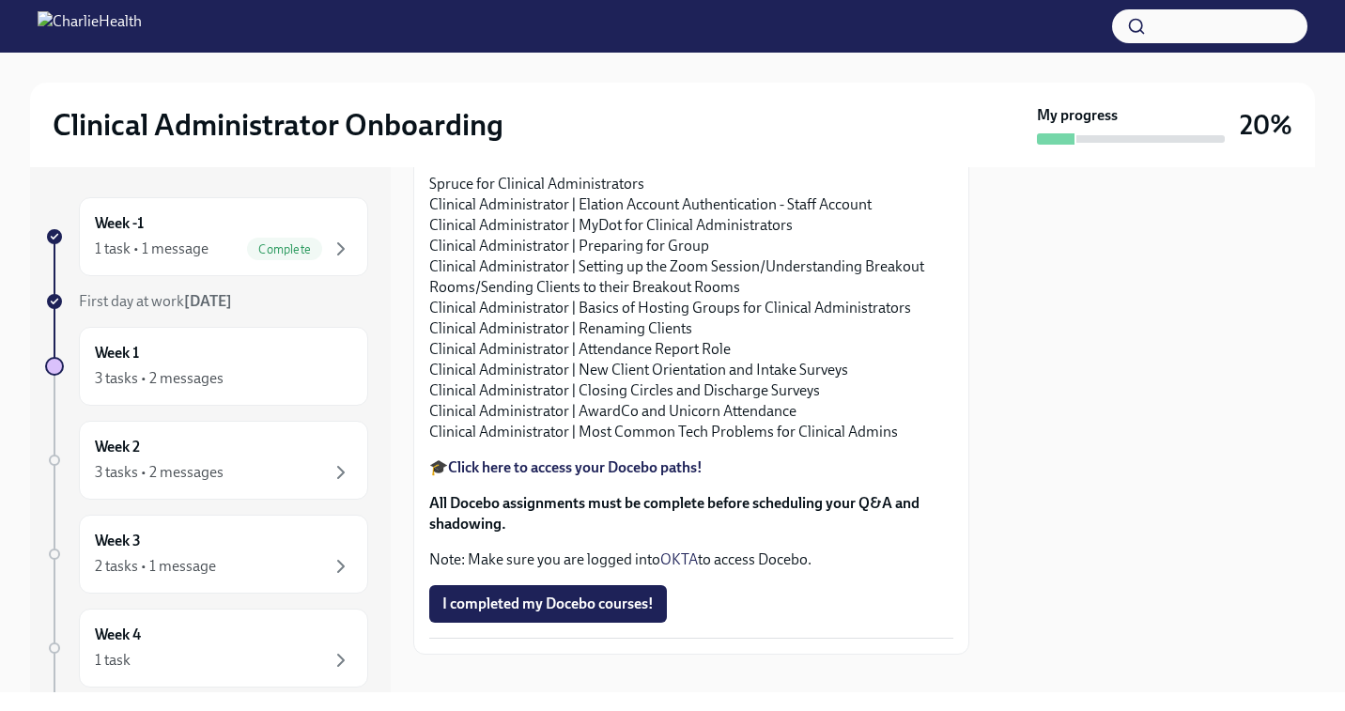
scroll to position [1823, 0]
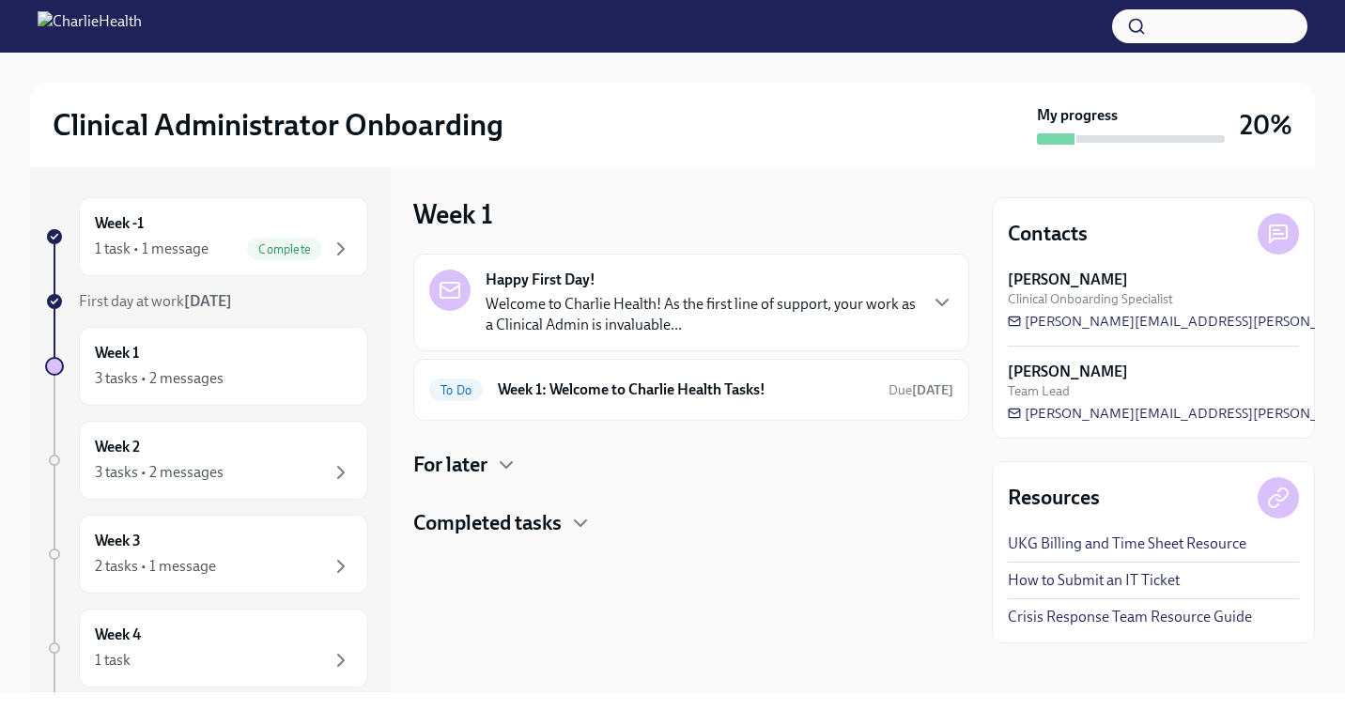
click at [505, 521] on h4 "Completed tasks" at bounding box center [487, 523] width 148 height 28
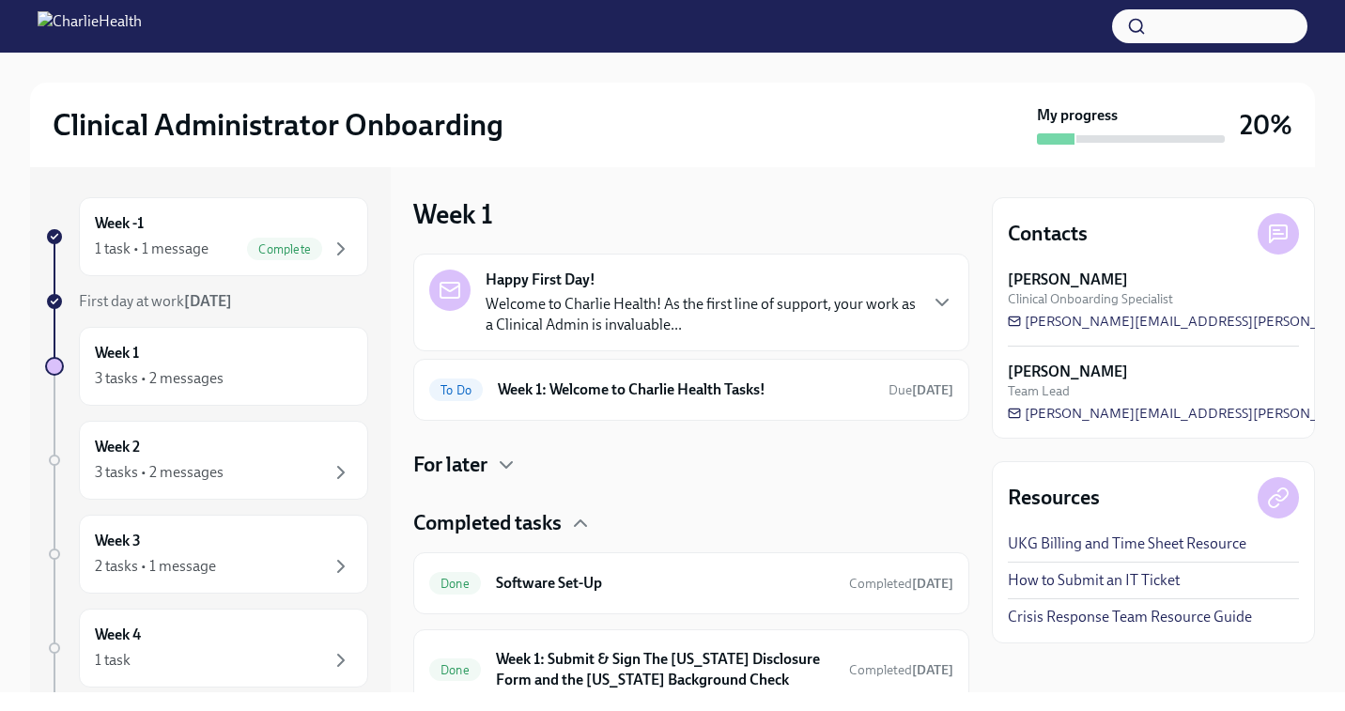
scroll to position [78, 0]
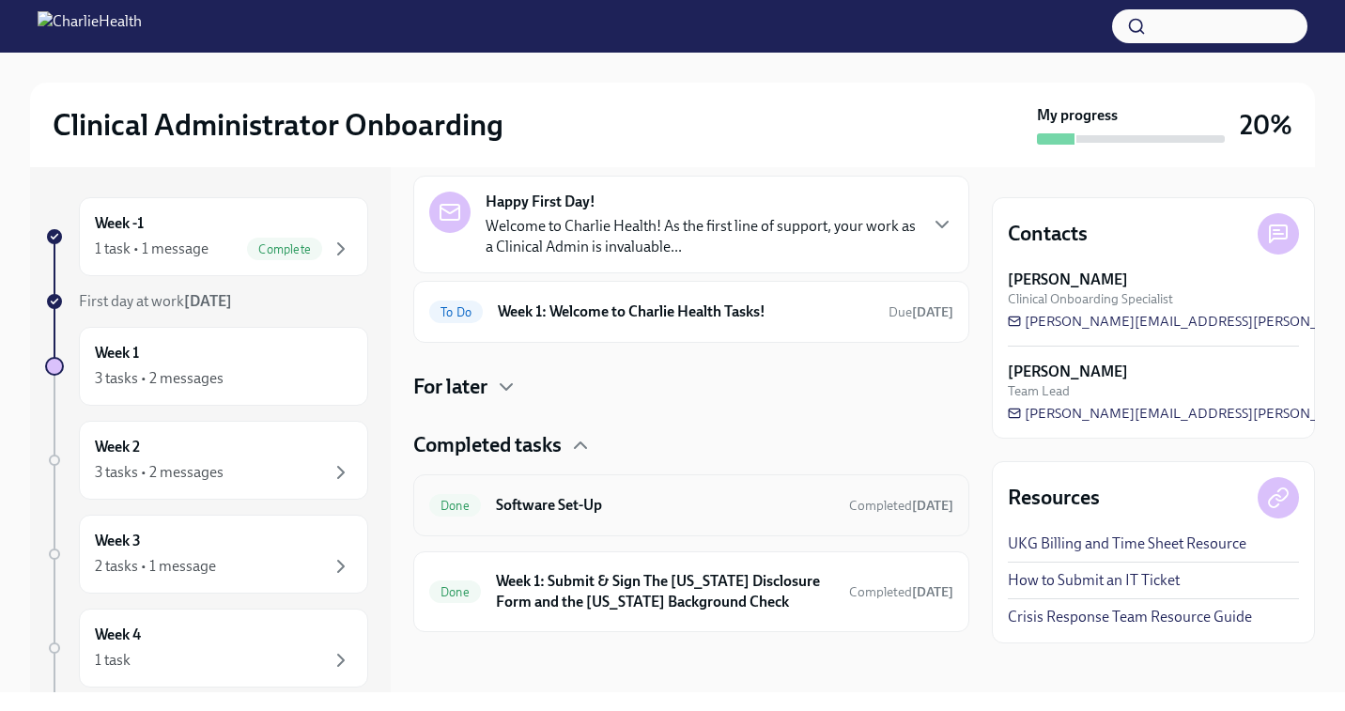
click at [546, 502] on h6 "Software Set-Up" at bounding box center [665, 505] width 338 height 21
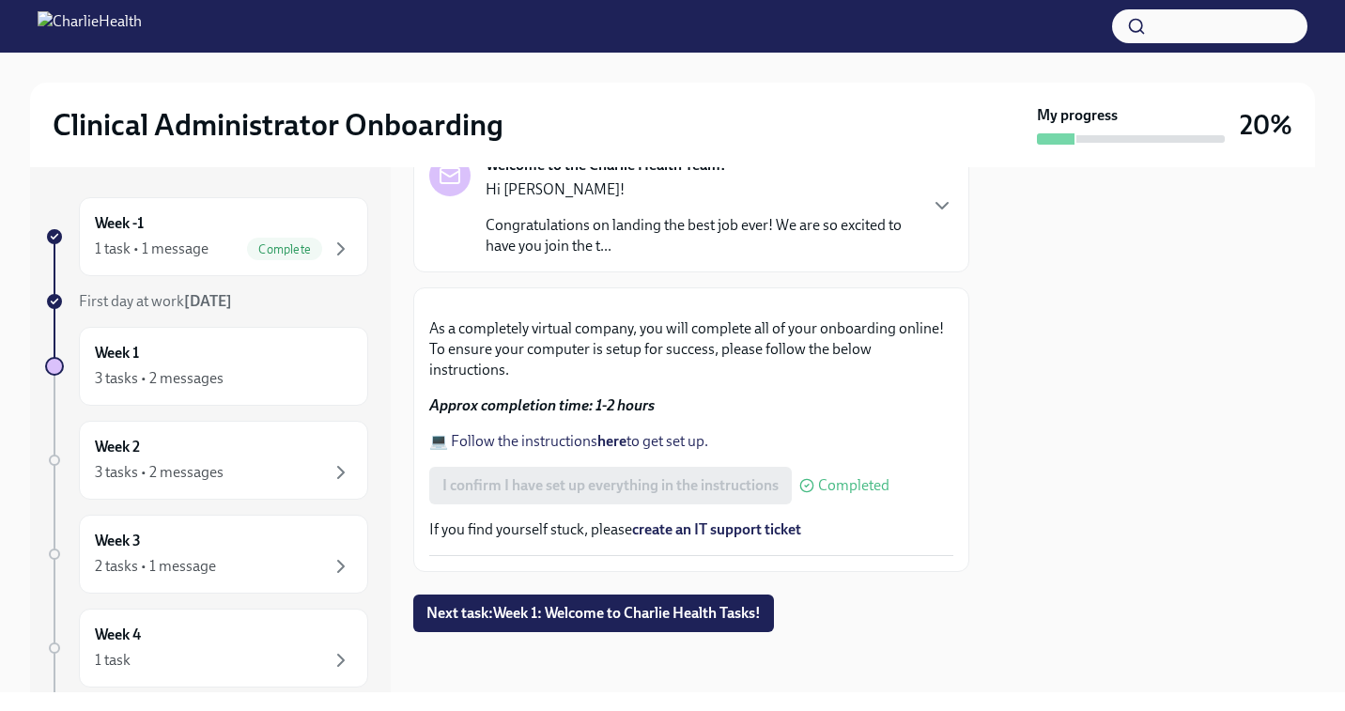
scroll to position [437, 0]
click at [606, 450] on strong "here" at bounding box center [612, 441] width 29 height 18
click at [610, 450] on strong "here" at bounding box center [612, 441] width 29 height 18
